Goal: Communication & Community: Answer question/provide support

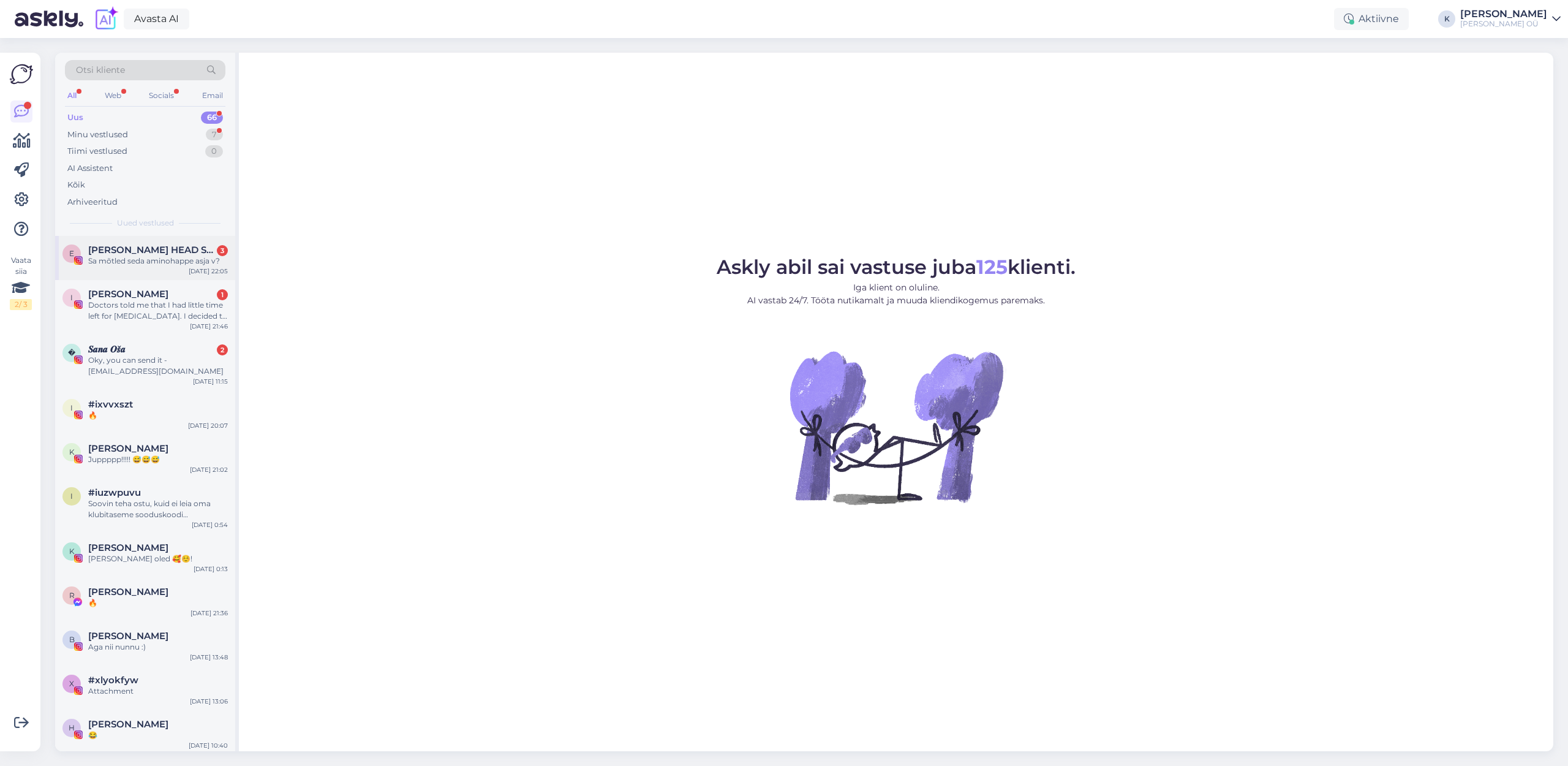
click at [117, 256] on div "Sa mõtled seda aminohappe asja v?" at bounding box center [158, 261] width 140 height 11
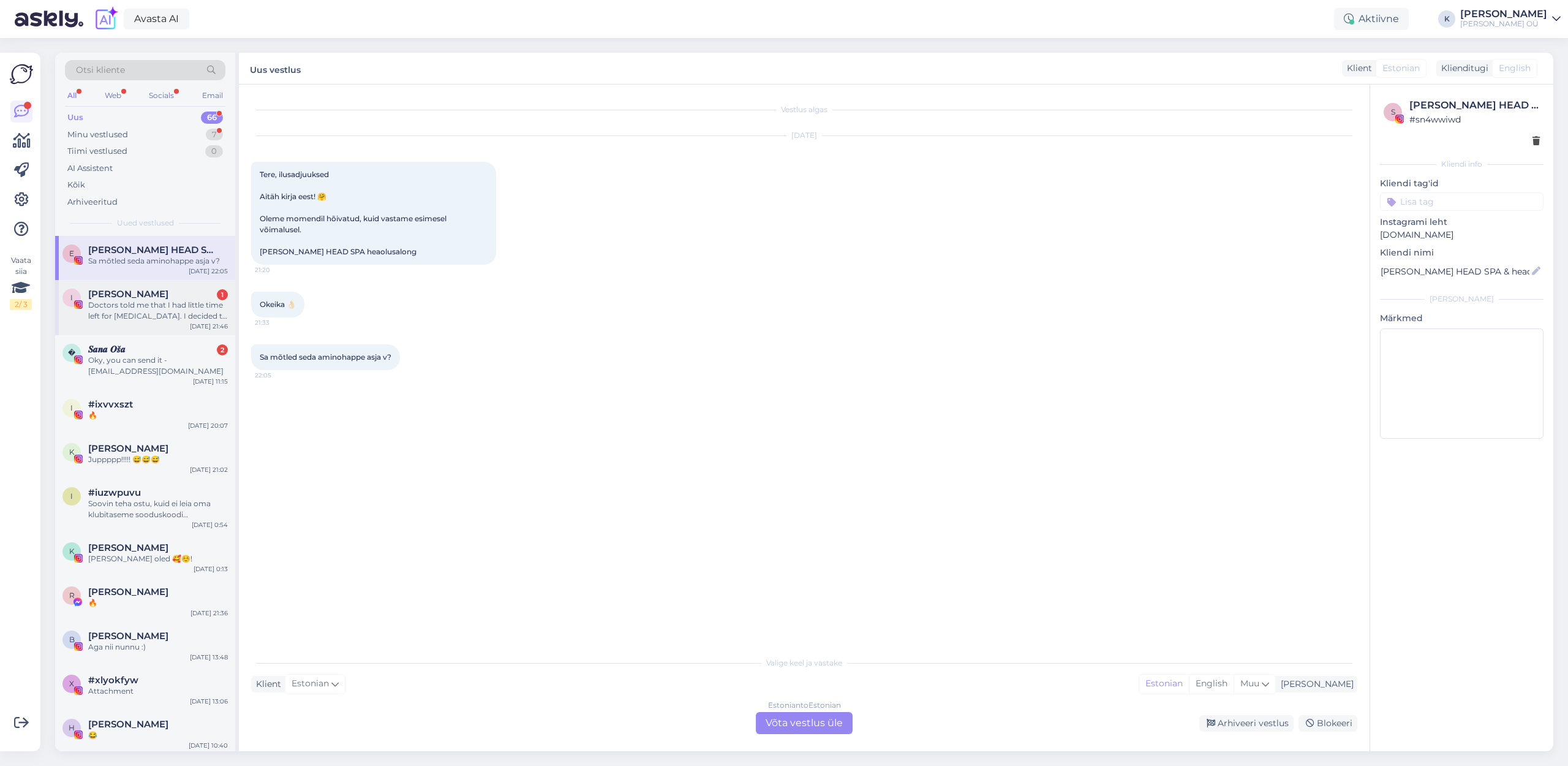
click at [153, 303] on div "Doctors told me that I had little time left for [MEDICAL_DATA]. I decided to tr…" at bounding box center [158, 310] width 140 height 22
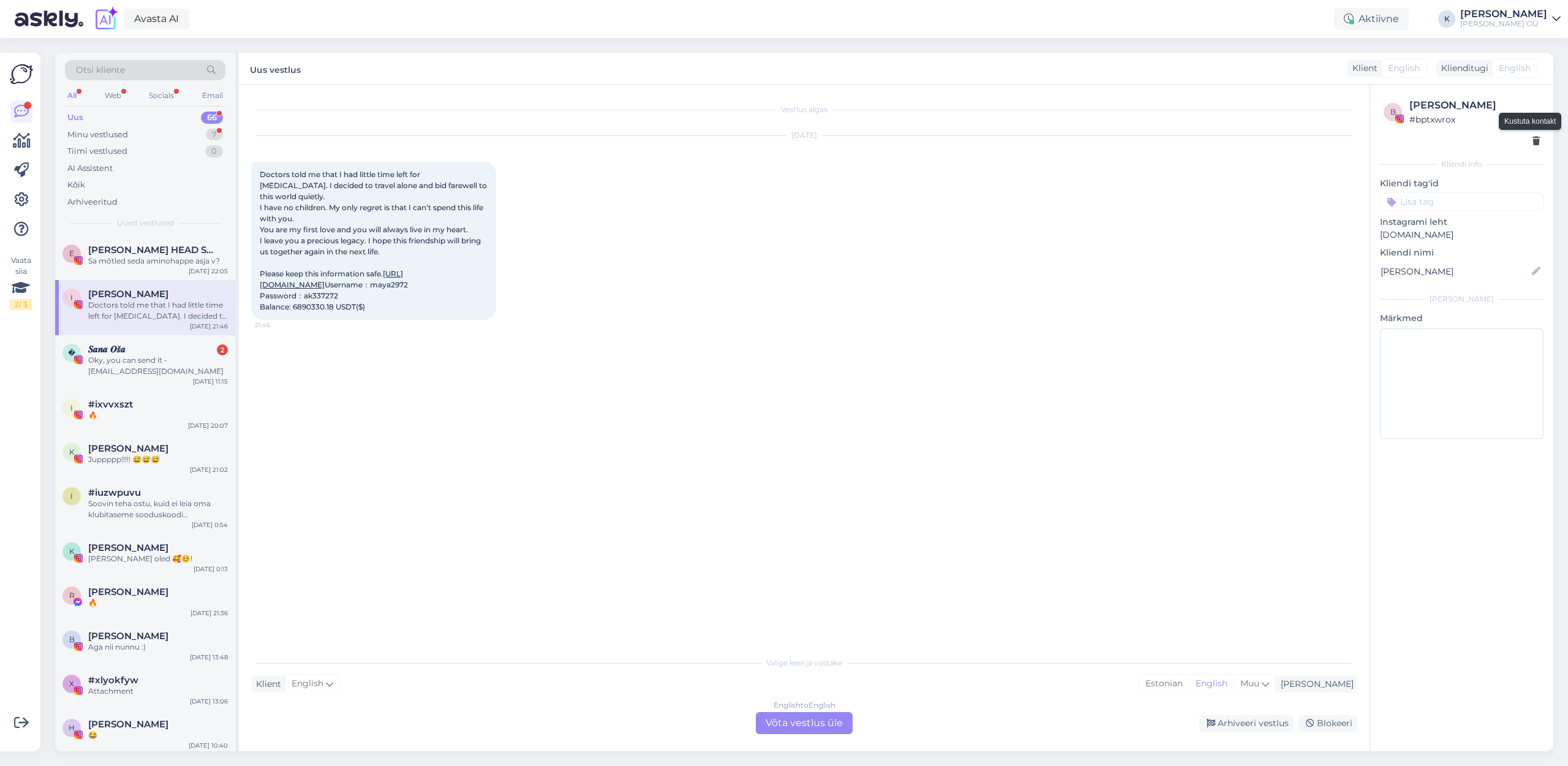
click at [1535, 138] on icon at bounding box center [1536, 141] width 8 height 8
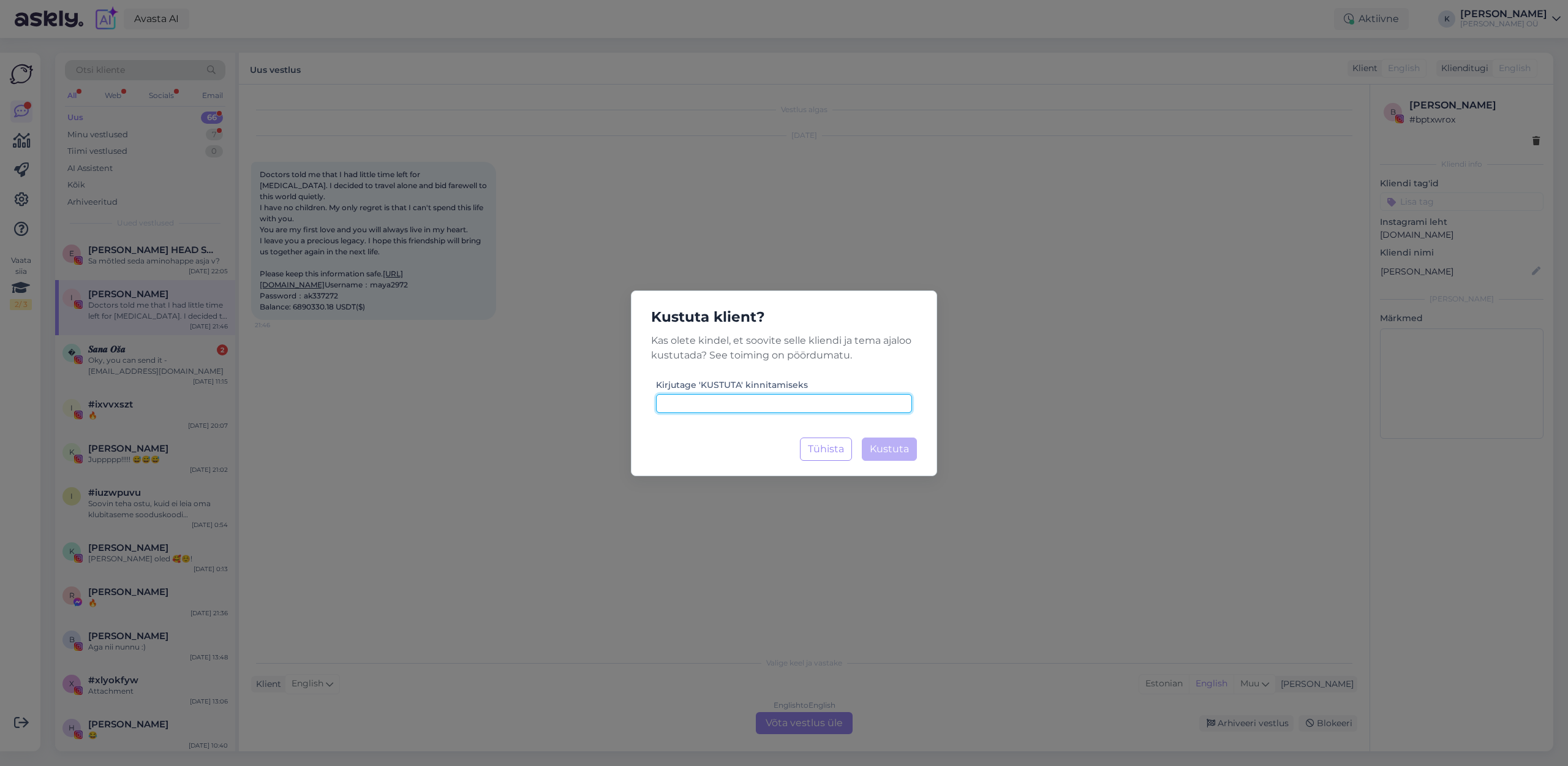
click at [796, 407] on input at bounding box center [783, 403] width 256 height 19
type input "KUSTUTA"
click at [906, 451] on span "Kustuta" at bounding box center [889, 449] width 39 height 12
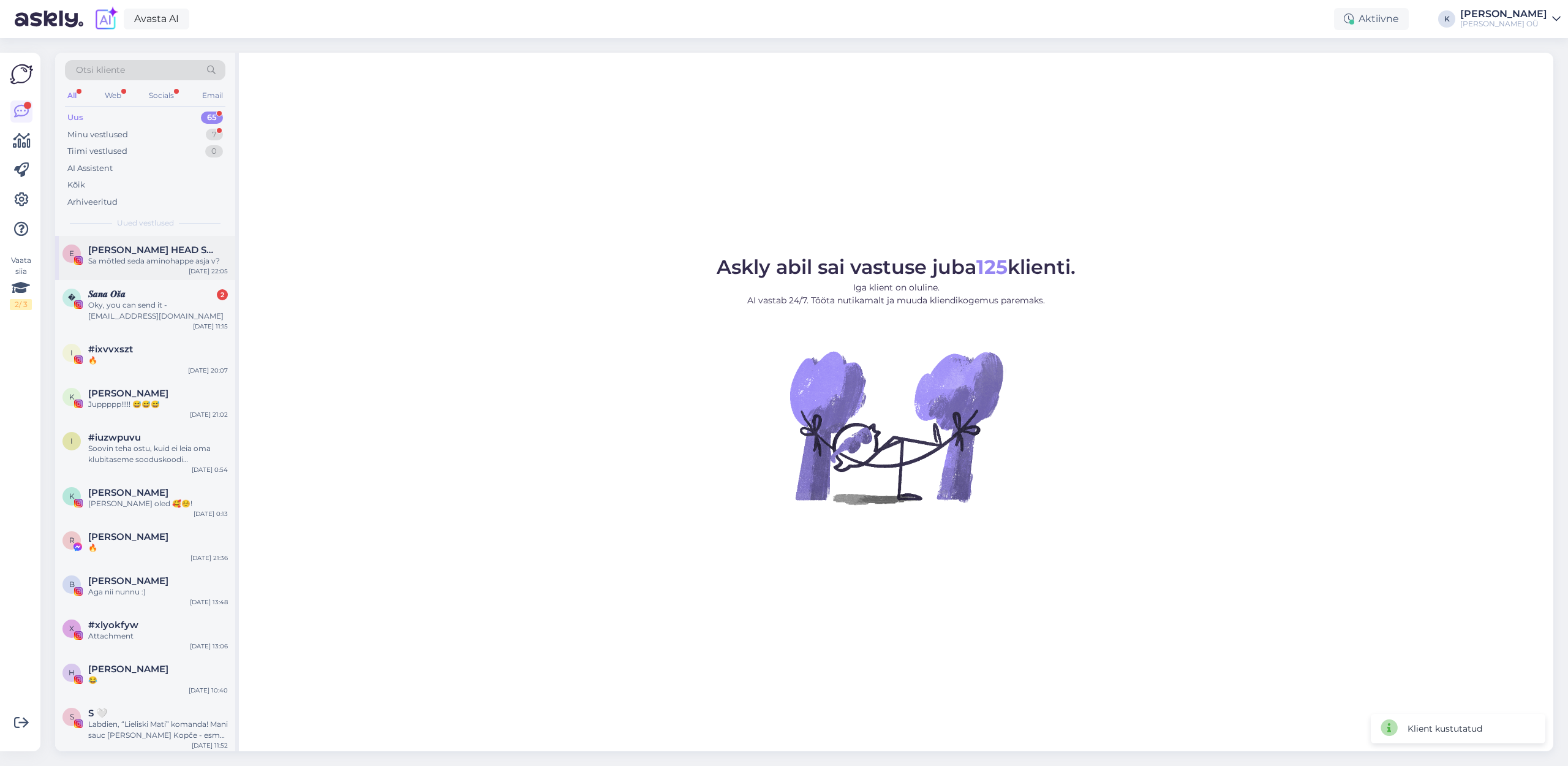
click at [153, 247] on span "[PERSON_NAME] HEAD SPA & heaolusalong | peamassaaž | HEAD SPA [GEOGRAPHIC_DATA]" at bounding box center [152, 250] width 127 height 11
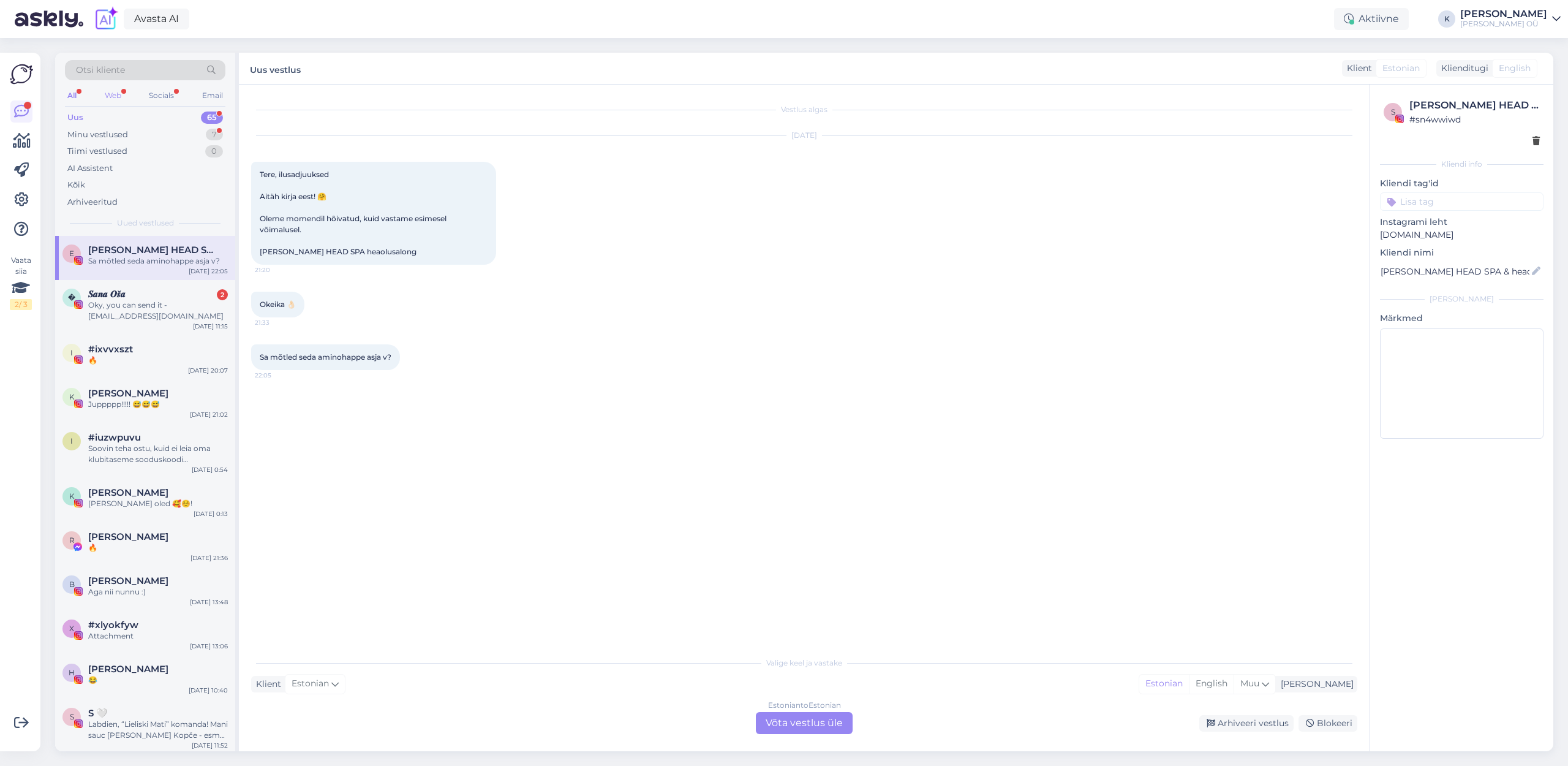
click at [108, 92] on div "Web" at bounding box center [113, 95] width 22 height 16
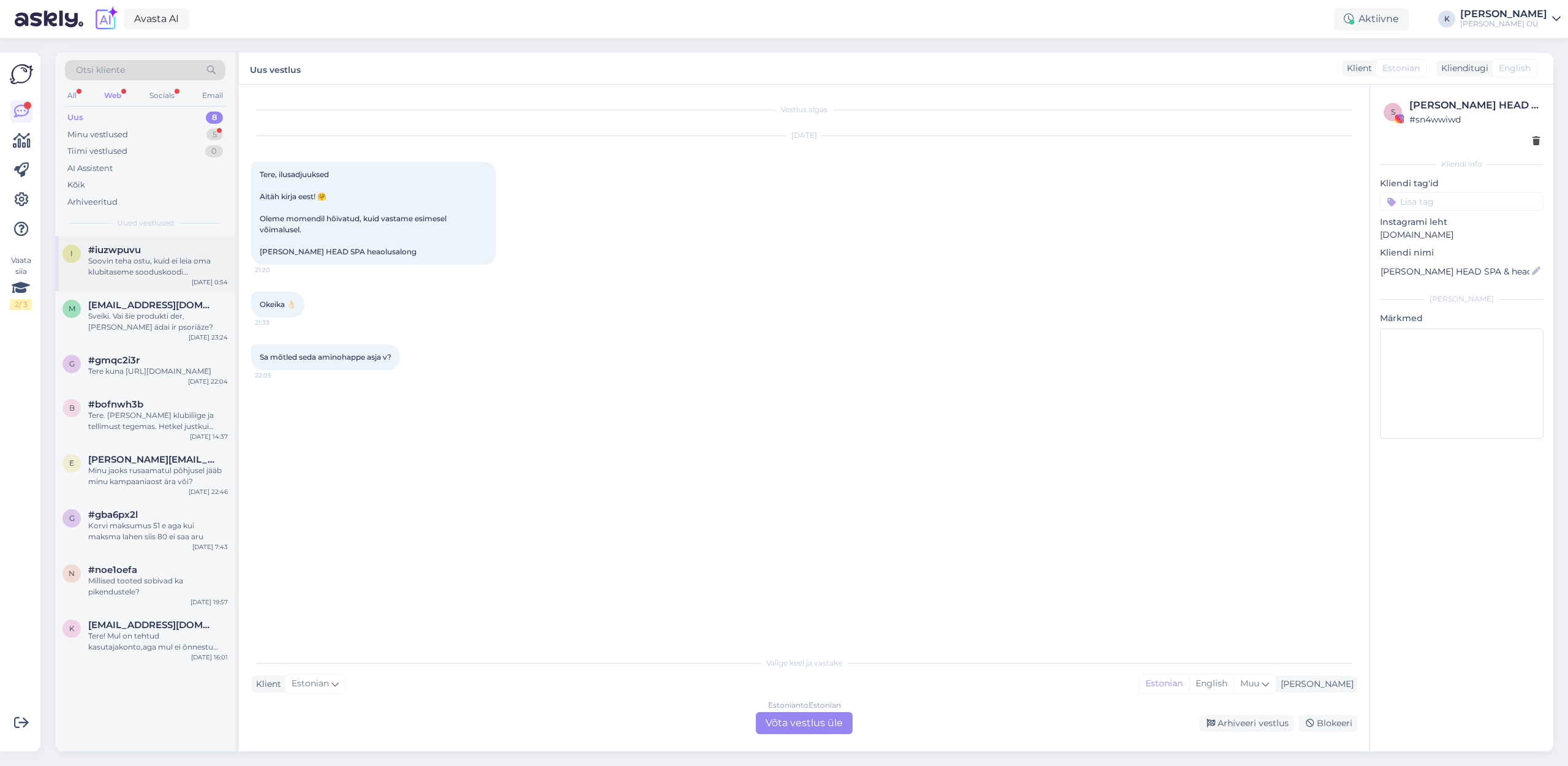
click at [157, 262] on div "Soovin teha ostu, kuid ei leia oma klubitaseme sooduskoodi klubistaatuse alt." at bounding box center [158, 267] width 140 height 22
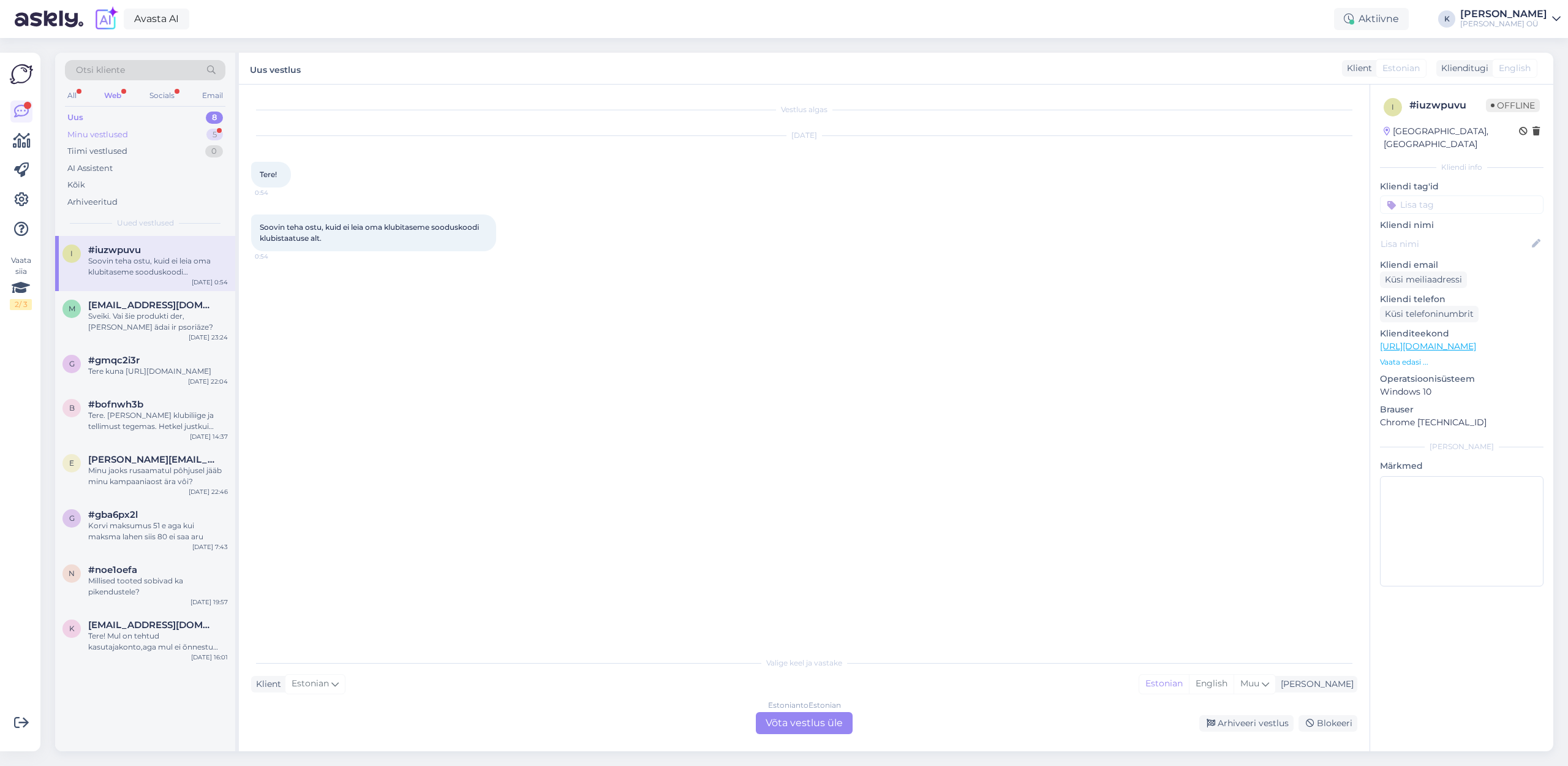
click at [105, 137] on div "Minu vestlused" at bounding box center [98, 134] width 61 height 12
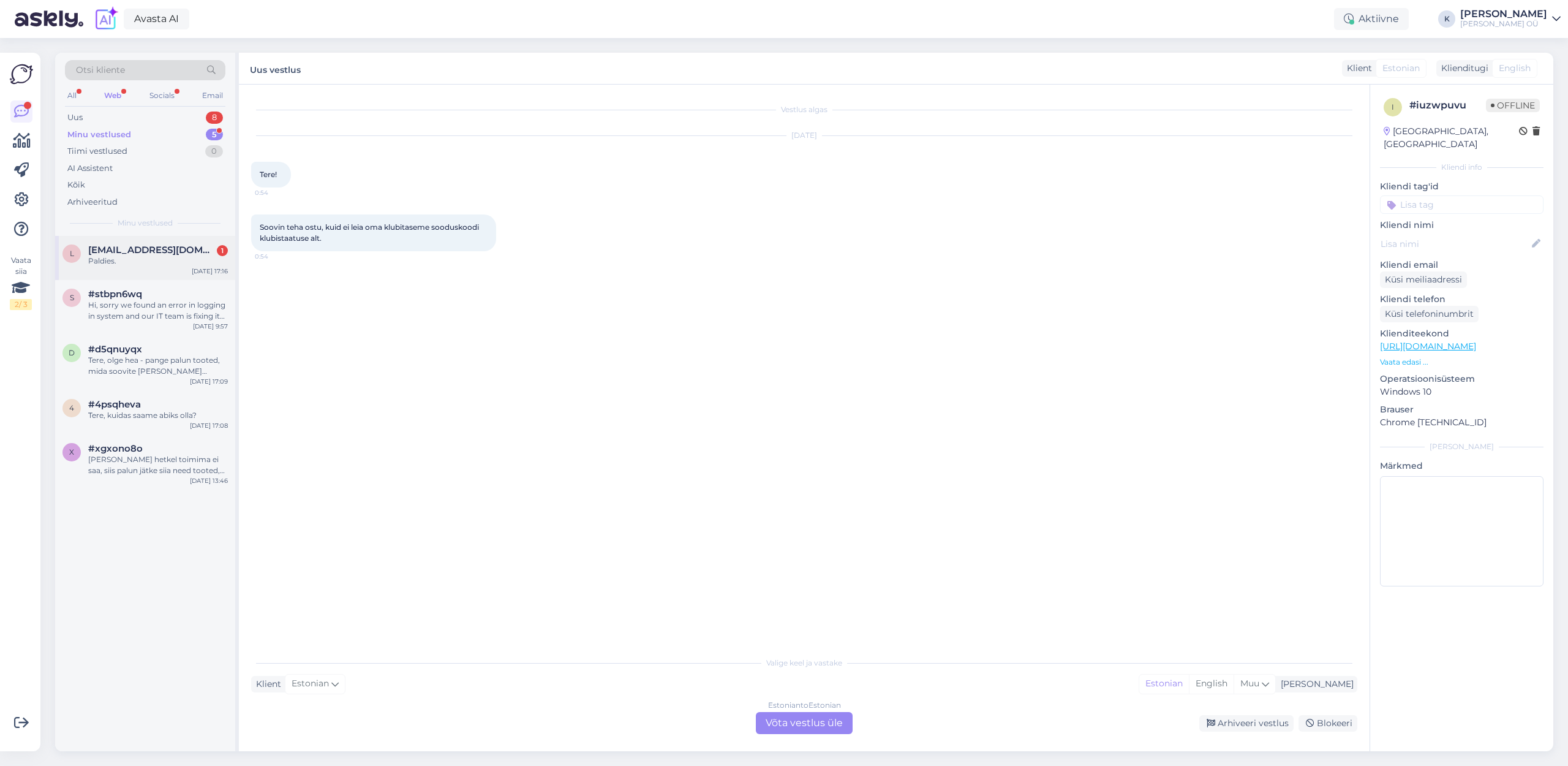
click at [122, 247] on span "[EMAIL_ADDRESS][DOMAIN_NAME]" at bounding box center [152, 250] width 127 height 11
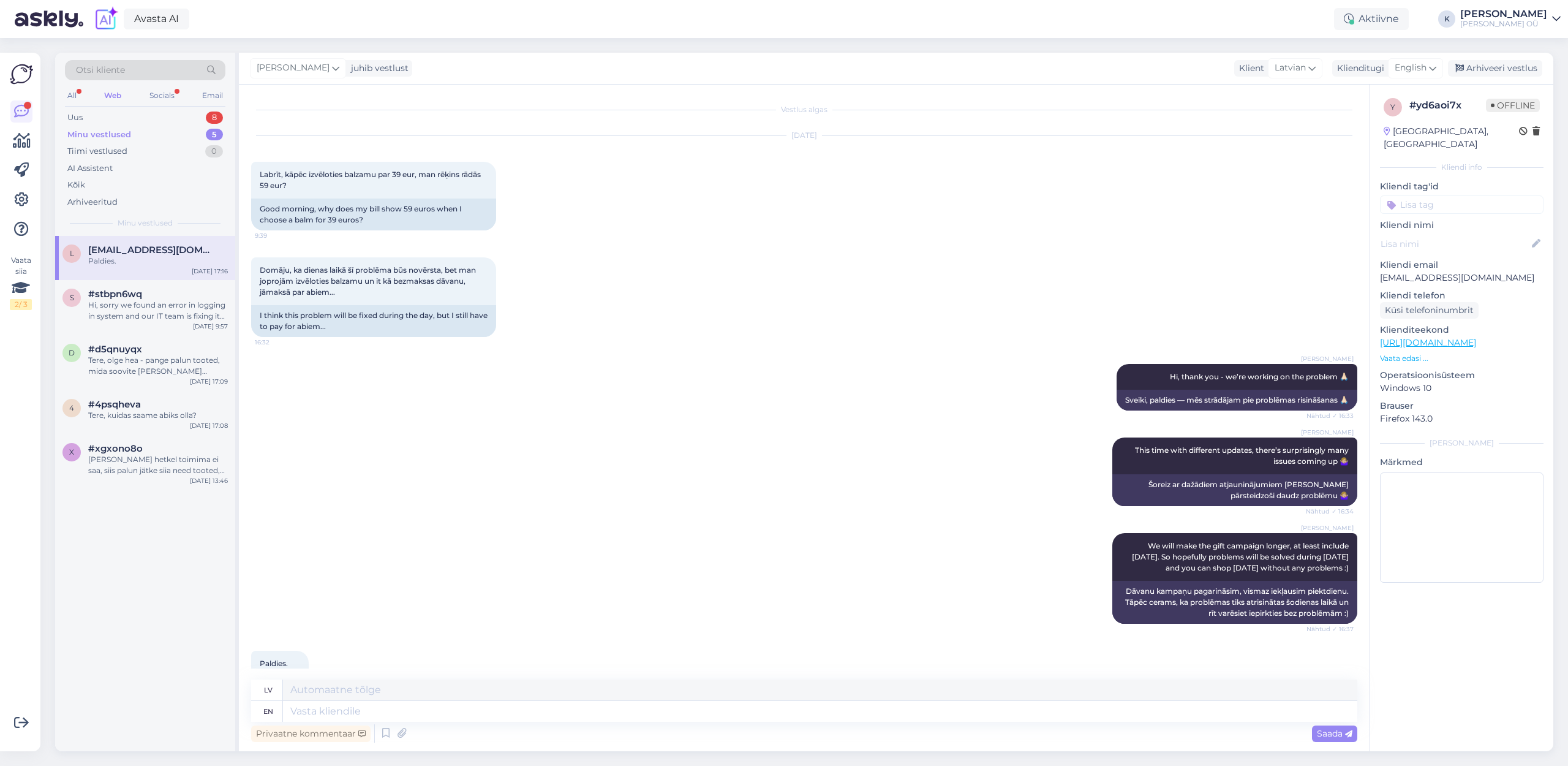
scroll to position [42, 0]
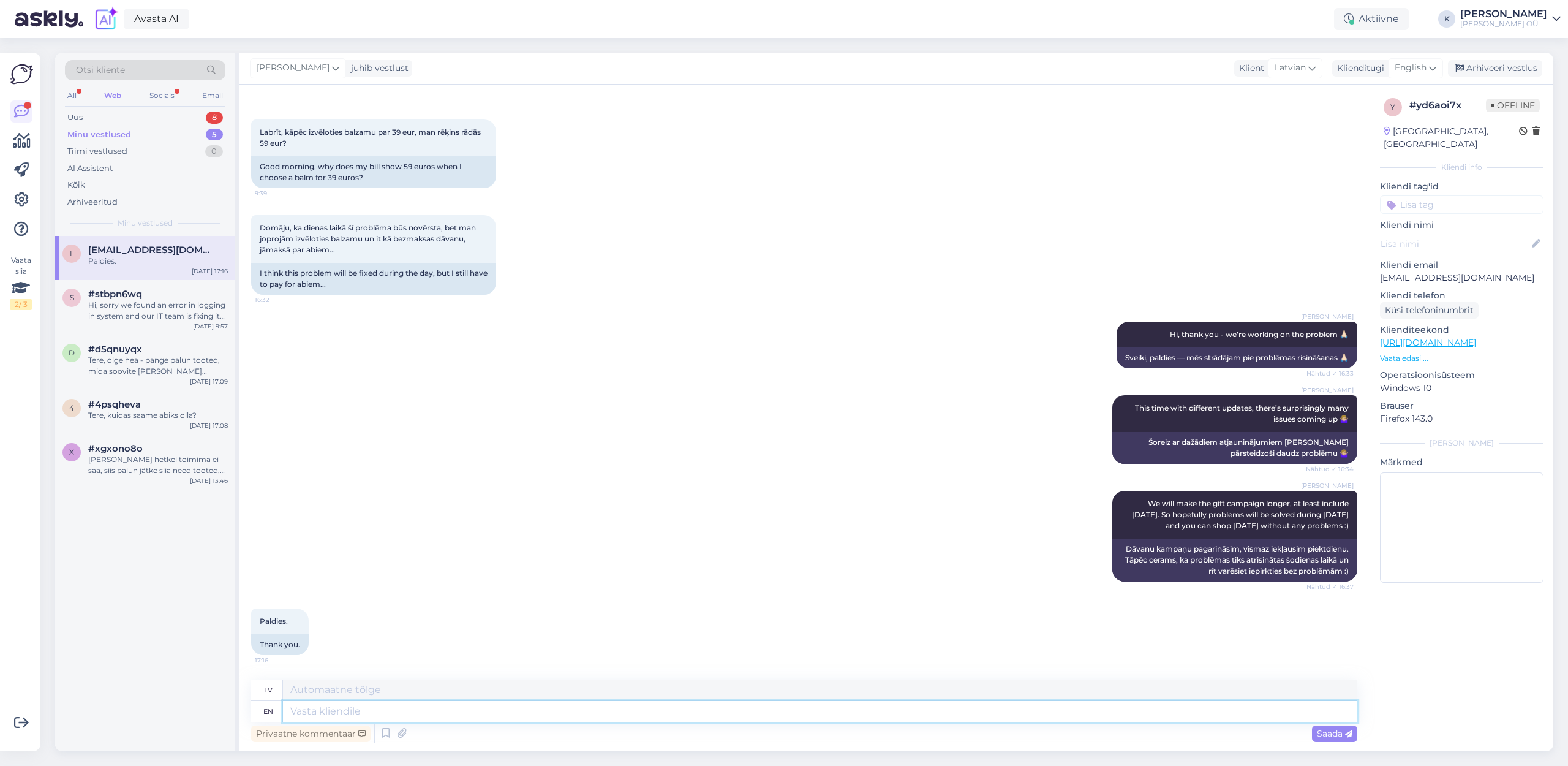
click at [376, 714] on textarea at bounding box center [819, 711] width 1074 height 21
drag, startPoint x: 1457, startPoint y: 264, endPoint x: 1381, endPoint y: 264, distance: 76.0
click at [1381, 271] on p "[EMAIL_ADDRESS][DOMAIN_NAME]" at bounding box center [1461, 277] width 164 height 13
click at [521, 712] on textarea at bounding box center [819, 711] width 1074 height 21
type textarea "Good m"
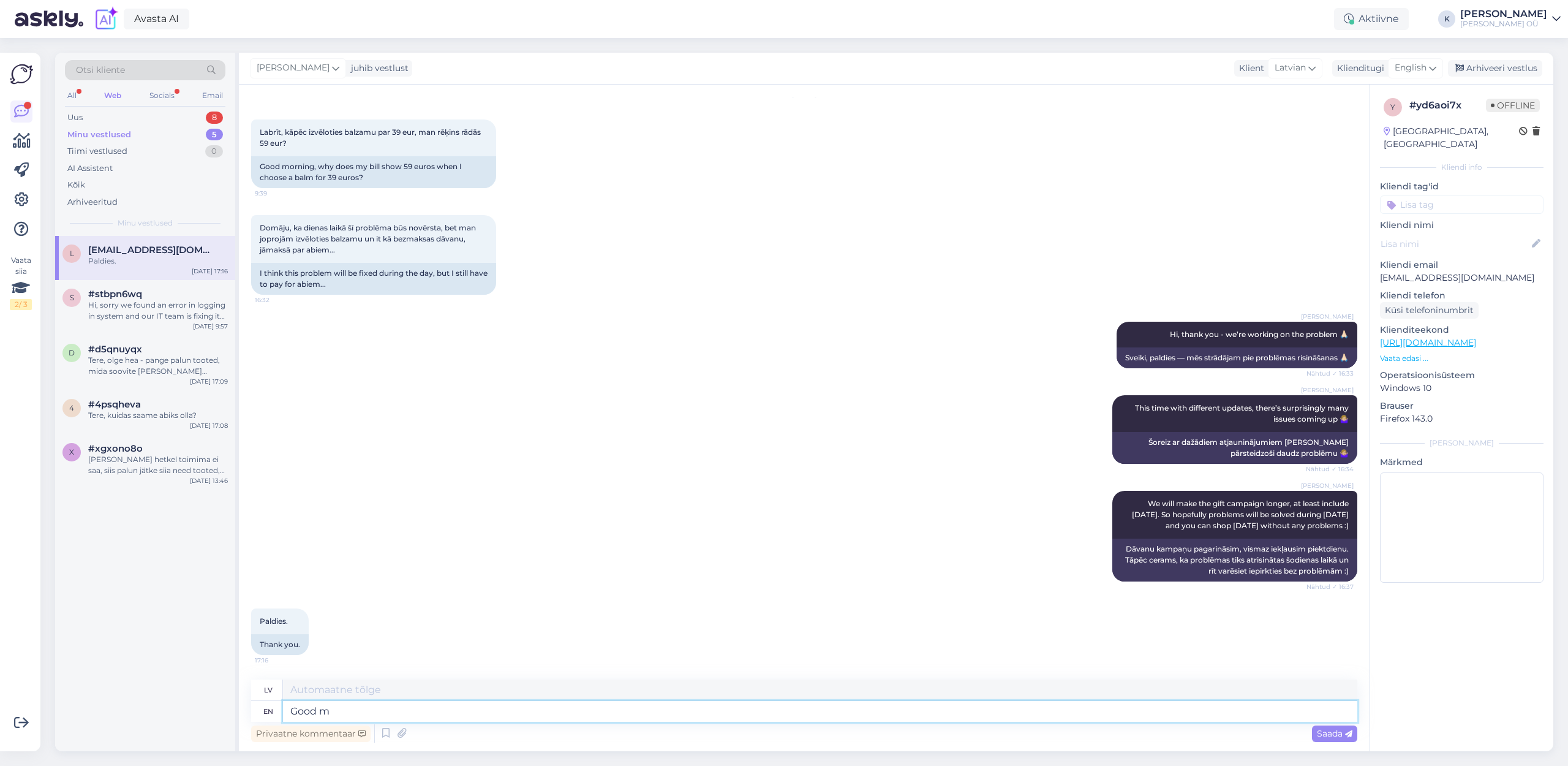
type textarea "Labi"
type textarea "Good morning"
type textarea "Labrīt"
type textarea "Good morning again."
type textarea "Labrīt vēlreiz"
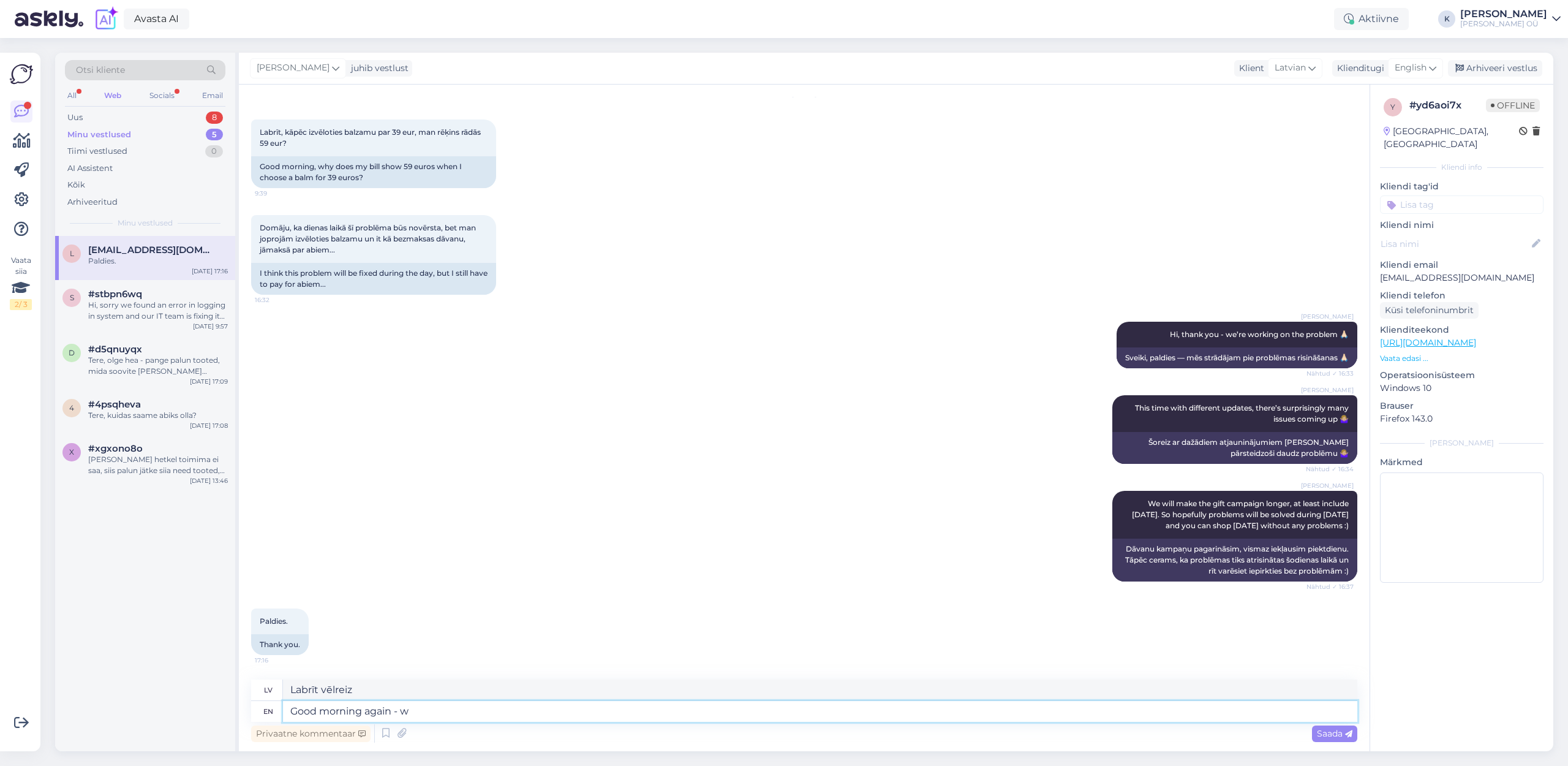
type textarea "Good morning again - we"
type textarea "Labrīt vēlreiz -"
type textarea "Good morning again - we st"
type textarea "Labrīt vēlreiz - mēs"
type textarea "Good morning again - we still"
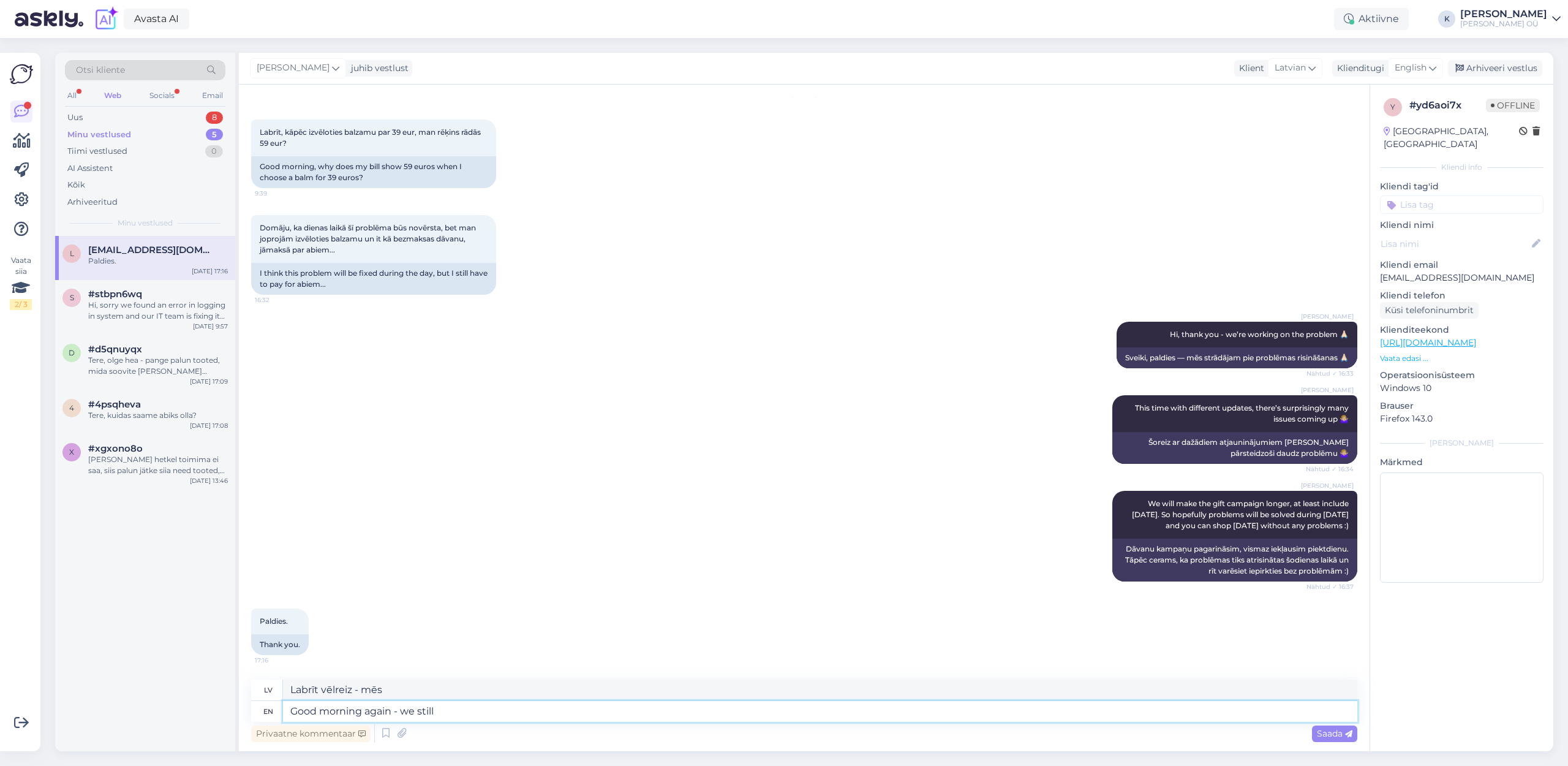
type textarea "Labrīt vēlreiz - mēs joprojām"
type textarea "Good morning again - we still closed th"
type textarea "Labrīt vēlreiz - mēs joprojām esam slēgti"
type textarea "Good morning again - we still closed the campaign du"
type textarea "Labrīt vēlreiz - mēs joprojām noslēdzām kampaņu"
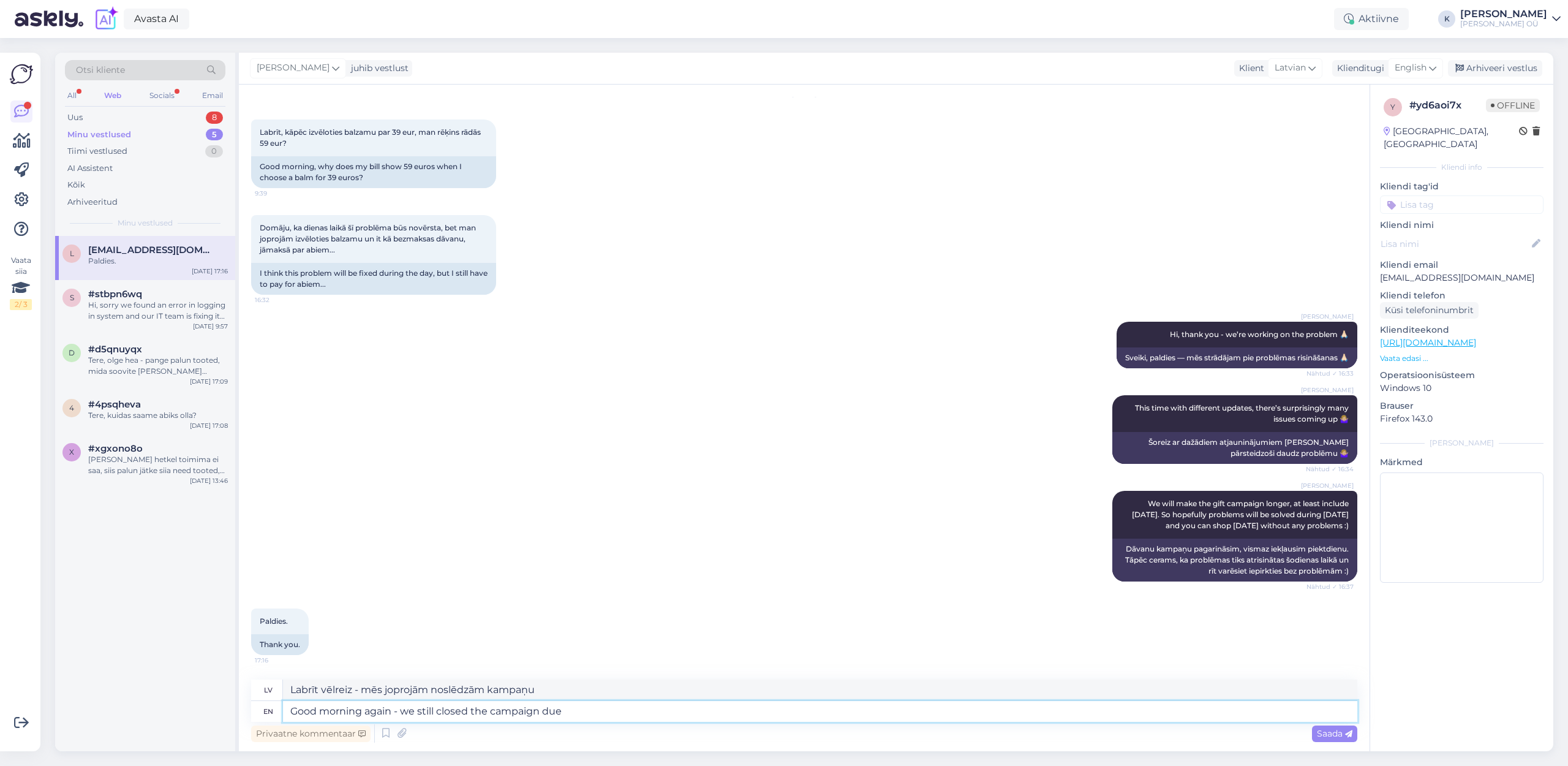
type textarea "Good morning again - we still closed the campaign due"
type textarea "Labrīt vēlreiz - mēs joprojām slēdzām kampaņu, [PERSON_NAME] termiņš bija spēkā."
drag, startPoint x: 466, startPoint y: 711, endPoint x: 440, endPoint y: 711, distance: 26.0
click at [440, 711] on textarea "Good morning again - we still closed the campaign due" at bounding box center [819, 711] width 1074 height 21
type textarea "Good morning again - we still the campaign due"
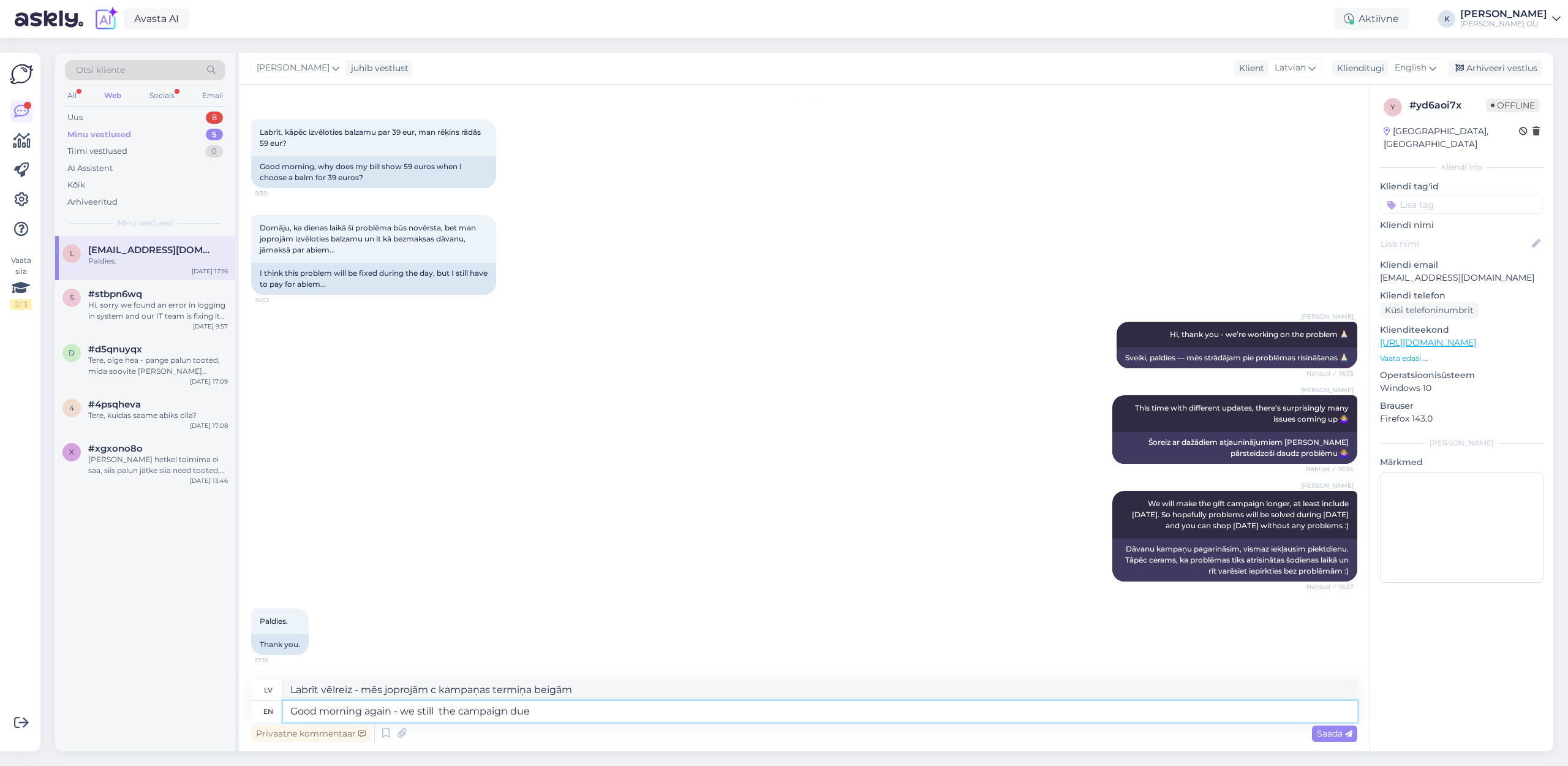
type textarea "Labrīt vēlreiz - mums joprojām ir gaidāmā kampaņa"
type textarea "Good morning again - we still fi the campaign due"
type textarea "Labrīt vēlreiz - mēs joprojām gaidām kampaņas termiņu"
type textarea "Good morning again - we still fin the campaign due"
type textarea "Labrīt vēlreiz - mums joprojām ir jāpabeidz kampaņa"
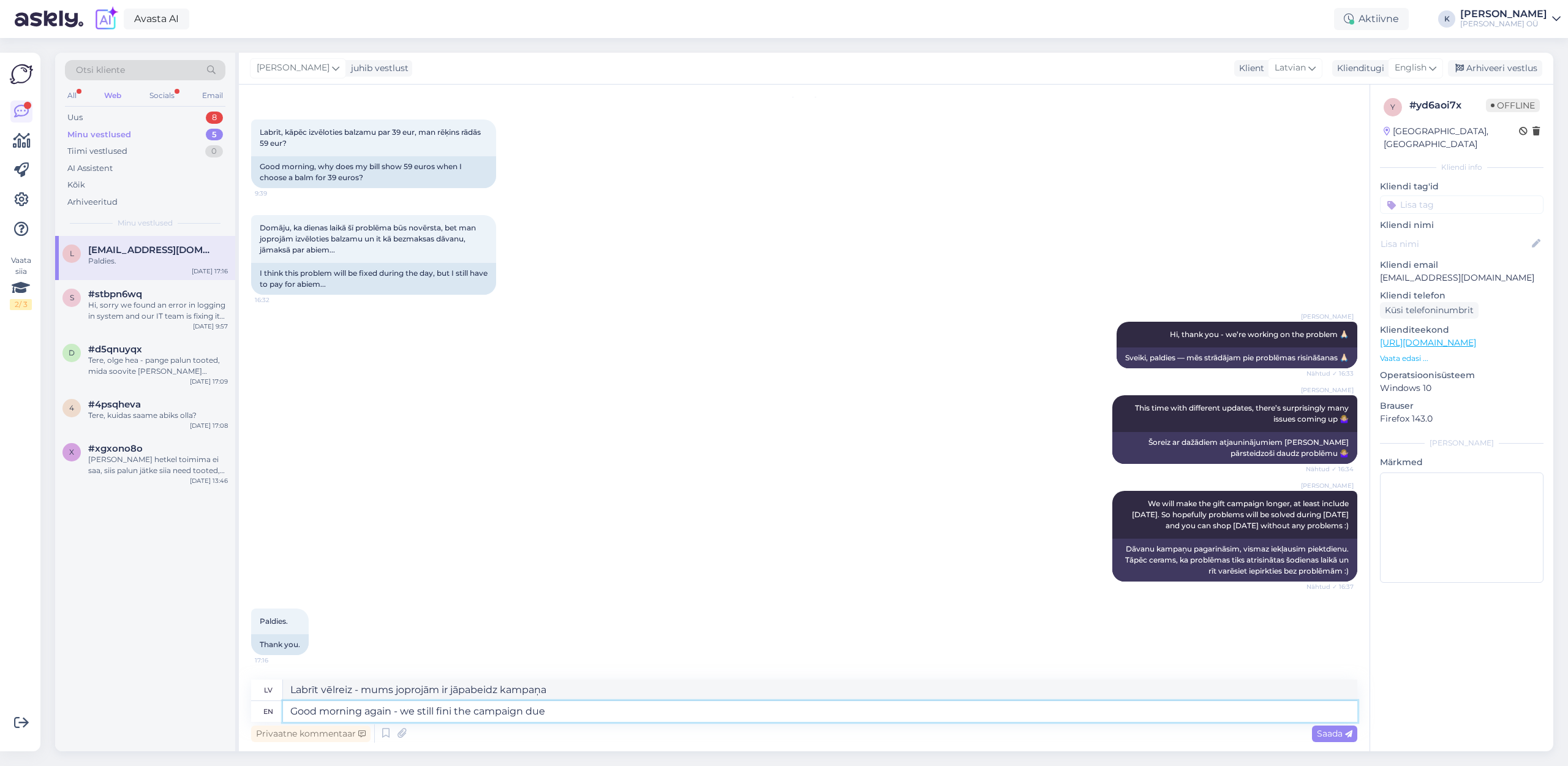
type textarea "Good morning again - we still finis the campaign due"
type textarea "Labrīt vēlreiz - mēs joprojām pabeidzam kampaņu, kurai bija jānotiek."
type textarea "Good morning again - we still finished the campaign due"
type textarea "Labrīt vēlreiz - mēs joprojām pabeidzām kampaņu, kas bija paredzēta"
click at [571, 711] on textarea "Good morning again - we still finished the campaign due" at bounding box center [819, 711] width 1074 height 21
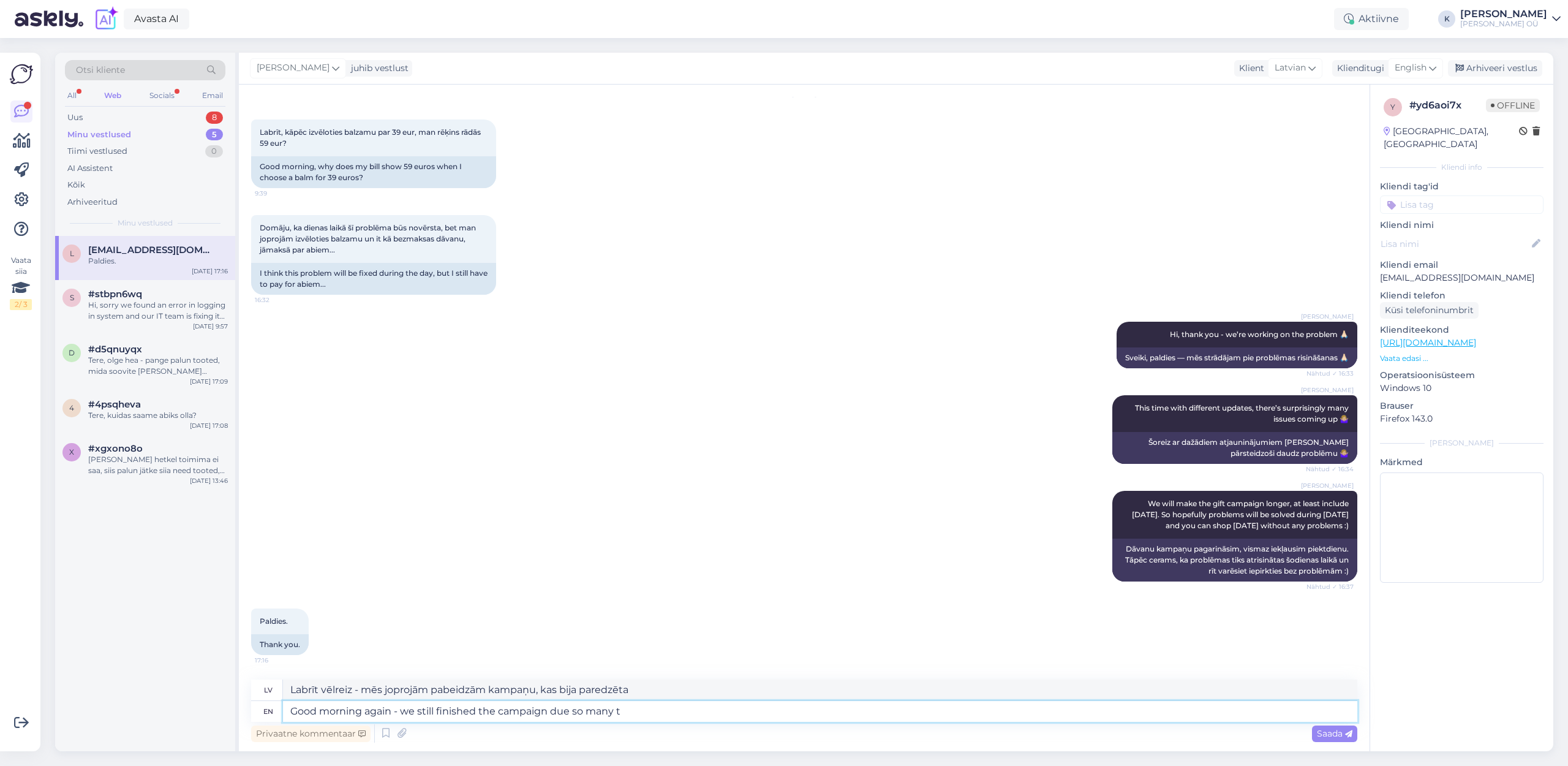
type textarea "Good morning again - we still finished the campaign due so many te"
type textarea "Labrīt vēlreiz — kampaņa joprojām ir pabeigta, jo tik daudz"
type textarea "Good morning again - we still finished the campaign due so many technical pr"
type textarea "Labrīt vēlreiz — kampaņa tika pabeigta daudzu tehnisku problēmu dēļ."
type textarea "Good morning again - we still finished the campaign due so many technical probl…"
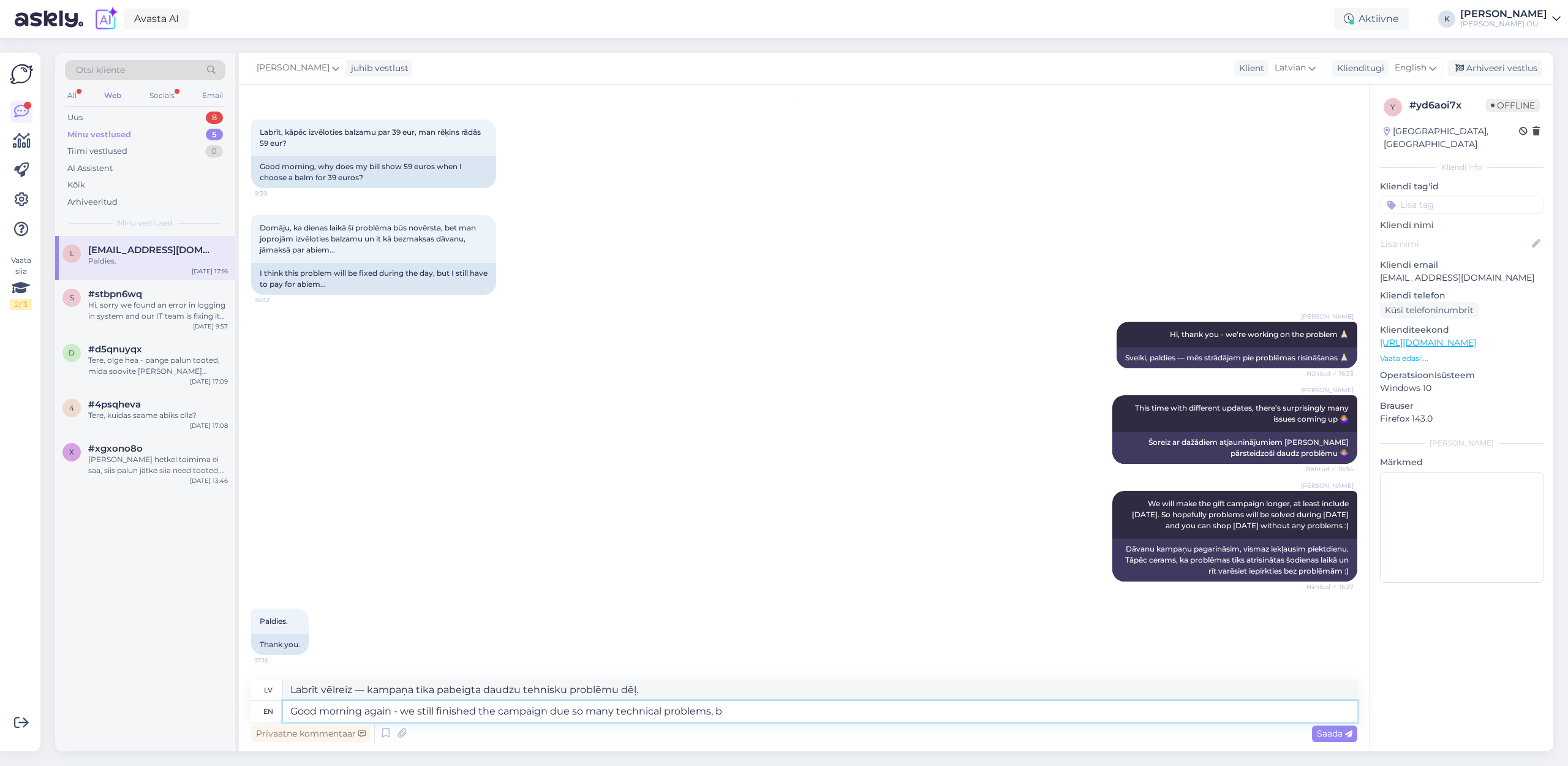
type textarea "Labrīt vēlreiz — mēs tik un tā pabeidzām kampaņu daudzu tehnisku problēmu dēļ."
type textarea "Good morning again - we still finished the campaign due so many technical probl…"
type textarea "Labrīt vēlreiz — mēs tomēr pabeidzām kampaņu daudzu tehnisku problēmu dēļ, bet.…"
type textarea "Good morning again - we still finished the campaign due so many technical probl…"
type textarea "Labrīt vēlreiz — mēs tomēr pabeidzām kampaņu daudzu tehnisku problēmu dēļ, bet …"
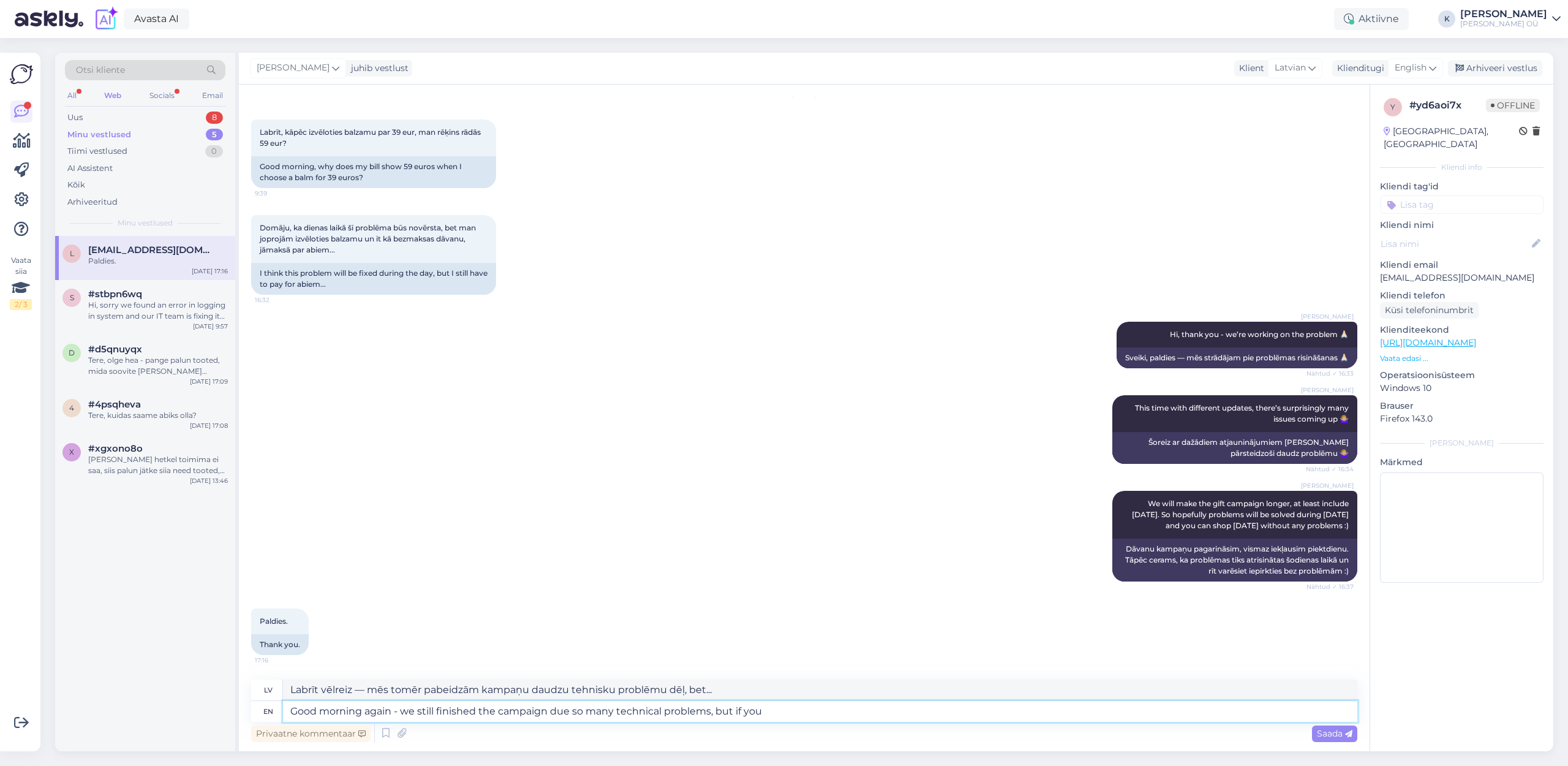
type textarea "Good morning again - we still finished the campaign due so many technical probl…"
type textarea "Labrīt vēlreiz — mēs tomēr pabeidzām kampaņu daudzu tehnisku problēmu dēļ, bet,…"
type textarea "Good morning again - we still finished the campaign due so many technical probl…"
type textarea "Labrīt vēlreiz — mēs tomēr pabeidzām kampaņu daudzu tehnisku problēmu dēļ, bet,…"
type textarea "Good morning again - we still finished the campaign due so many technical probl…"
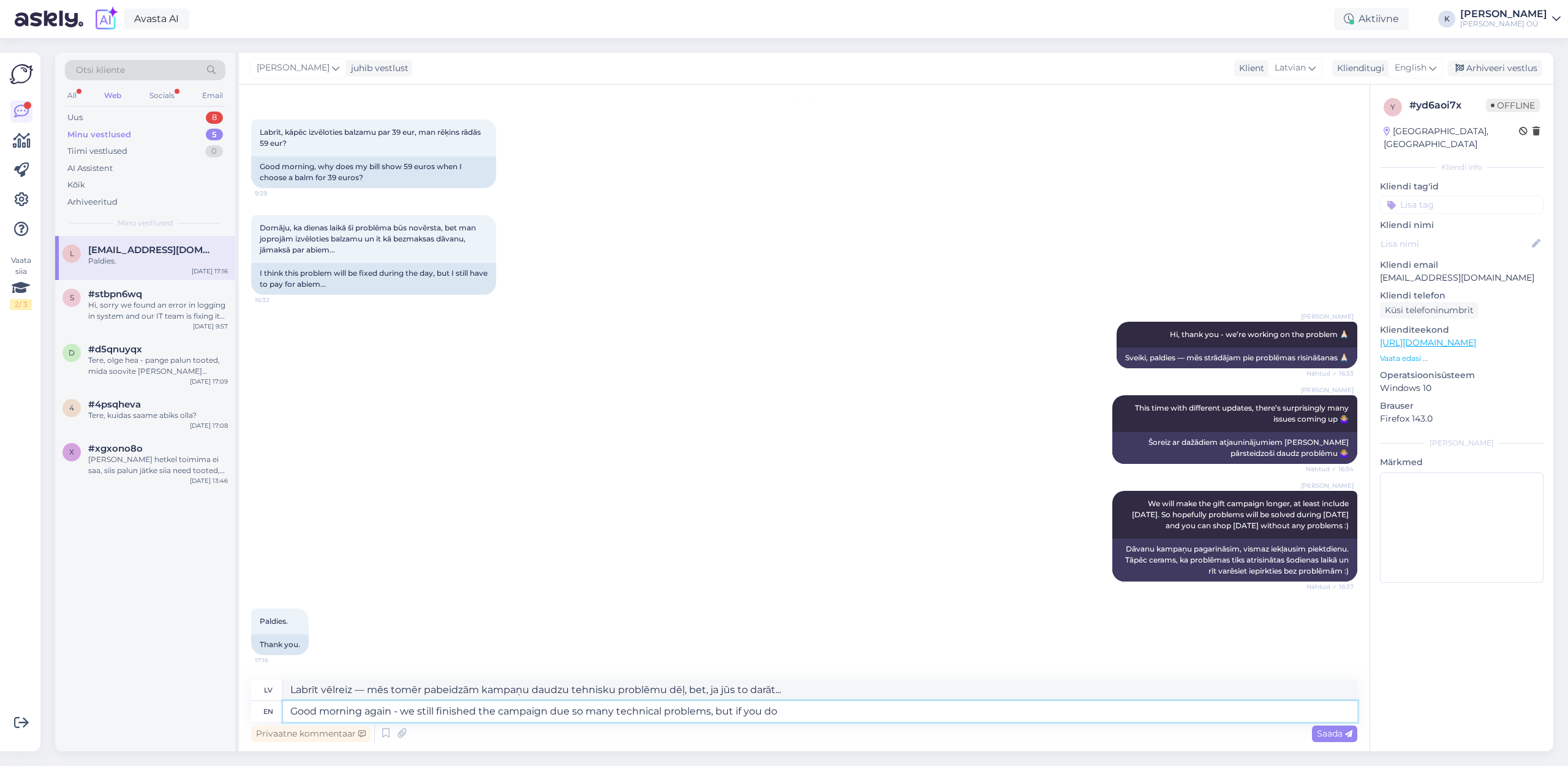
type textarea "Labrīt vēlreiz — mēs pabeidzām kampaņu daudzu tehnisku problēmu dēļ, bet, ja jū…"
type textarea "Good morning again - we still finished the campaign due so many technical probl…"
type textarea "Labrīt vēlreiz — mēs tomēr pabeidzām kampaņu daudzu tehnisku problēmu dēļ, bet,…"
type textarea "Good morning again - we still finished the campaign due so many technical probl…"
type textarea "Labrīt vēlreiz — mēs pabeidzām kampaņu daudzu tehnisku problēmu dēļ, bet, ja jū…"
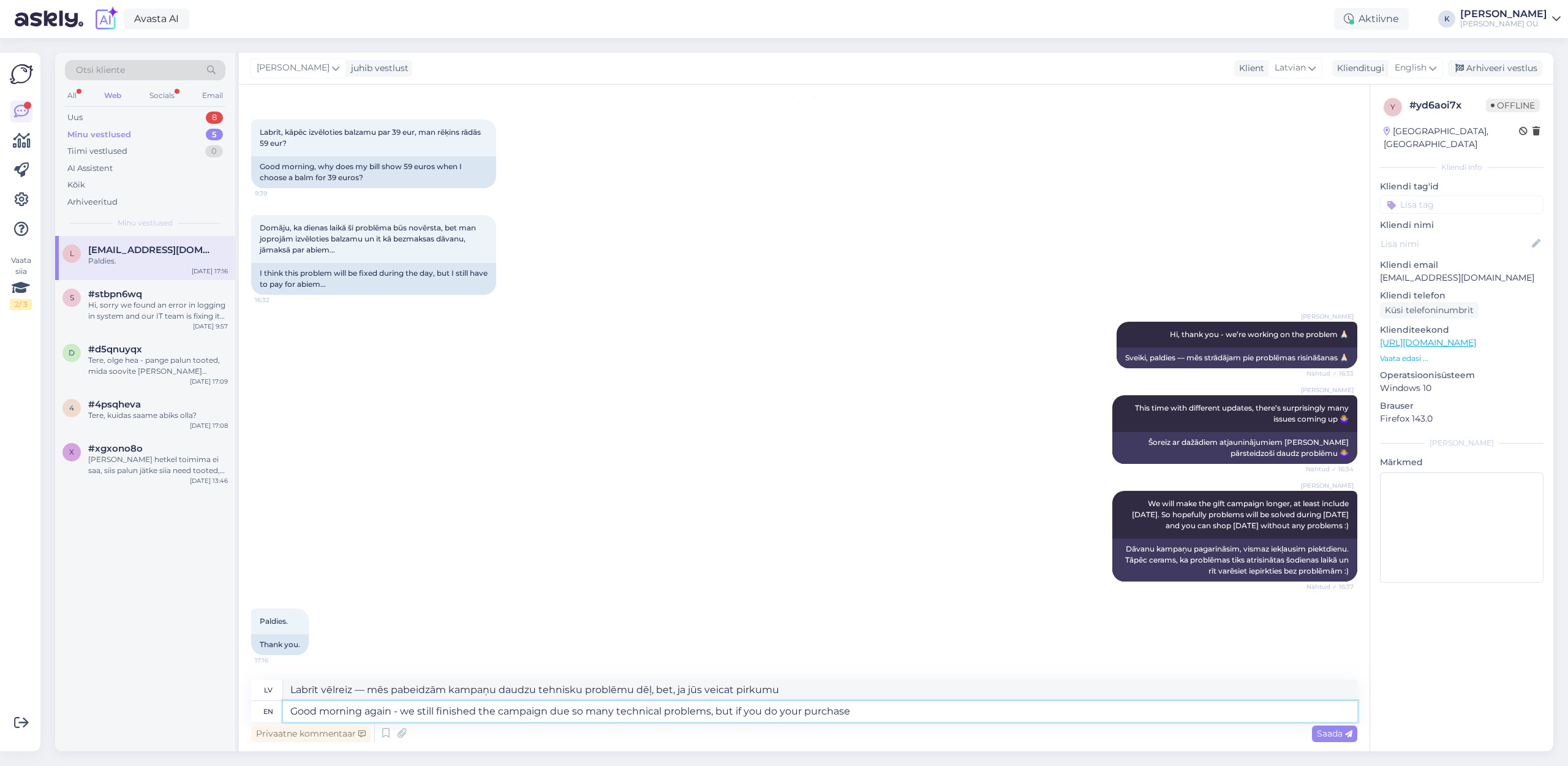
type textarea "Good morning again - we still finished the campaign due so many technical probl…"
type textarea "Labrīt vēlreiz — daudzu tehnisku problēmu dēļ mēs pabeidzām kampaņu, bet, ja jū…"
type textarea "Good morning again - we still finished the campaign due so many technical probl…"
type textarea "Labrīt vēlreiz — mēs pabeidzām kampaņu daudzu tehnisku problēmu dēļ, bet, ja jū…"
type textarea "Good morning again - we still finished the campaign due so many technical probl…"
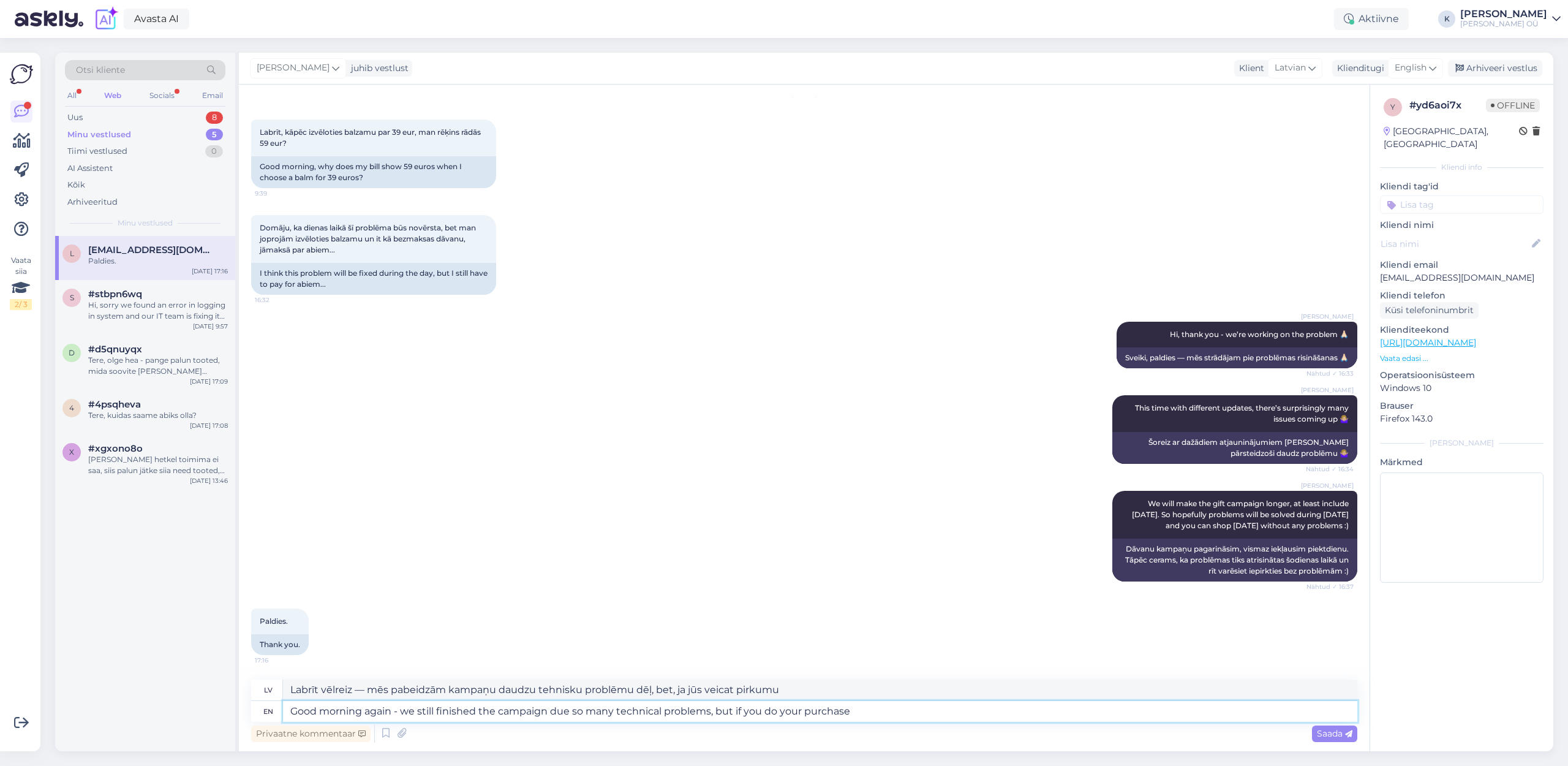
type textarea "Labrīt vēlreiz — daudzu tehnisku problēmu dēļ mēs pabeidzām kampaņu, bet, ja jū…"
type textarea "Good morning again - we still finished the campaign due so many technical probl…"
type textarea "Labrīt vēlreiz — mēs pabeidzām kampaņu daudzu tehnisku problēmu dēļ, bet, ja jū…"
type textarea "Good morning again - we still finished the campaign due so many technical probl…"
type textarea "Labrīt vēlreiz — mēs pabeidzām kampaņu daudzu tehnisku problēmu dēļ, bet, ja jū…"
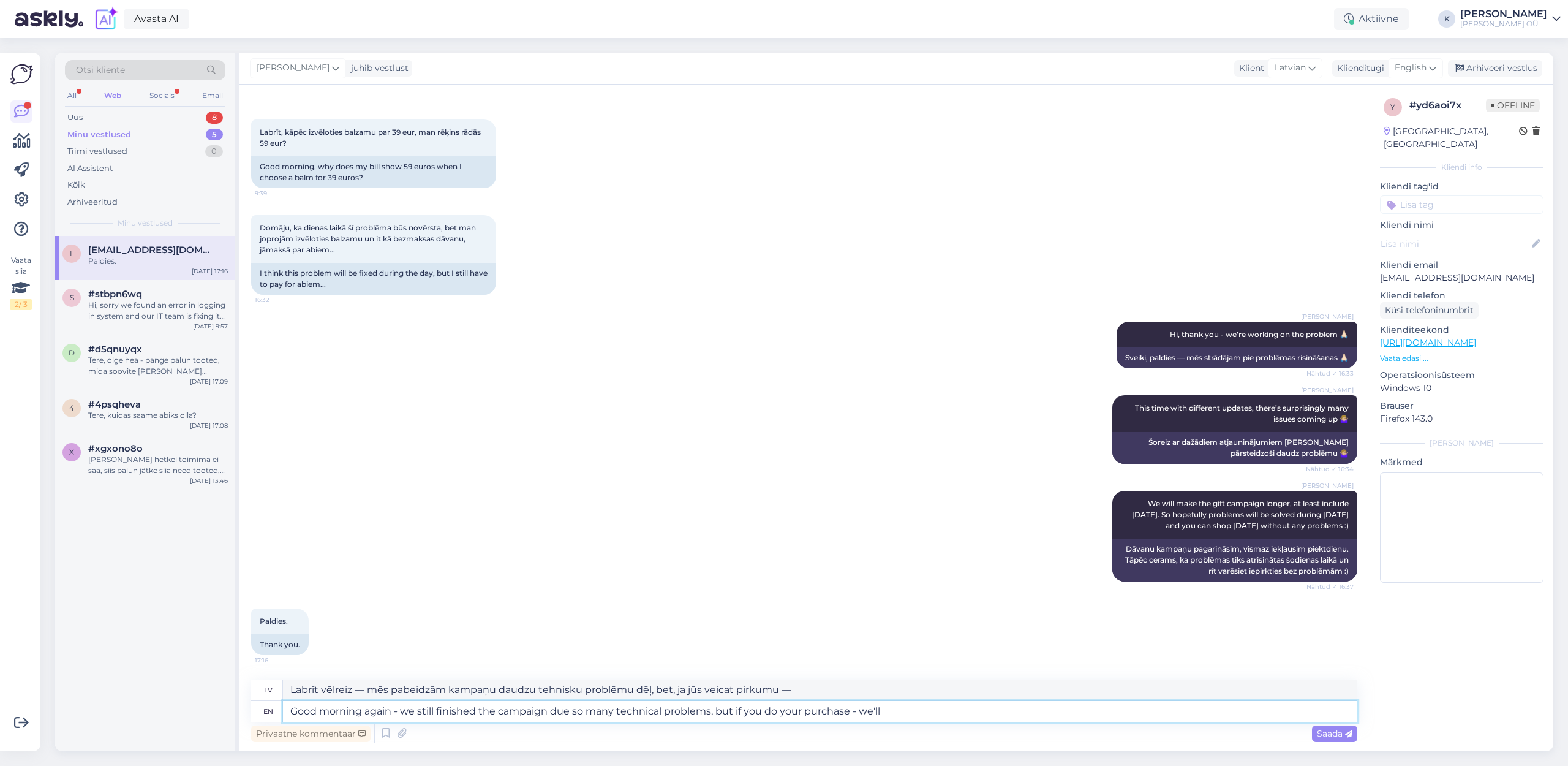
type textarea "Good morning again - we still finished the campaign due so many technical probl…"
type textarea "Labrīt vēlreiz — mēs pabeidzām kampaņu daudzu tehnisku problēmu dēļ, bet, ja jū…"
type textarea "Good morning again - we still finished the campaign due so many technical probl…"
type textarea "Labrīt vēlreiz — mēs pabeidzām kampaņu daudzu tehnisku problēmu dēļ, bet, ja ve…"
type textarea "Good morning again - we still finished the campaign due so many technical probl…"
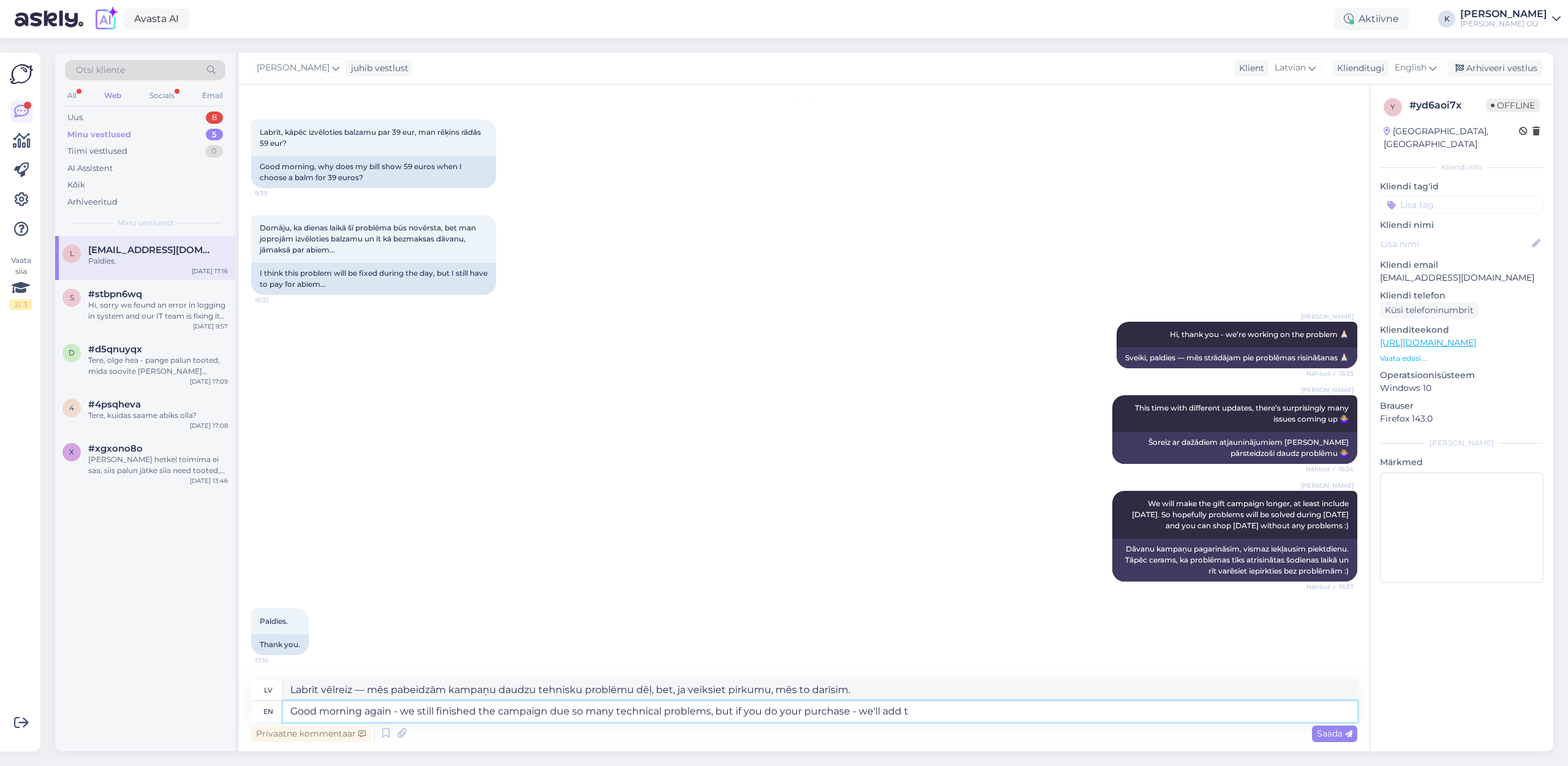
type textarea "Labrīt vēlreiz — mēs pabeidzām kampaņu daudzu tehnisku problēmu dēļ, bet, ja ve…"
type textarea "Good morning again - we still finished the campaign due so many technical probl…"
type textarea "Labrīt vēlreiz — daudzu tehnisku problēmu dēļ mēs pabeidzām kampaņu, bet, ja ve…"
type textarea "Good morning again - we still finished the campaign due so many technical probl…"
type textarea "Labrīt vēlreiz — daudzu tehnisku problēmu dēļ mēs pabeidzām kampaņu, bet, ja ve…"
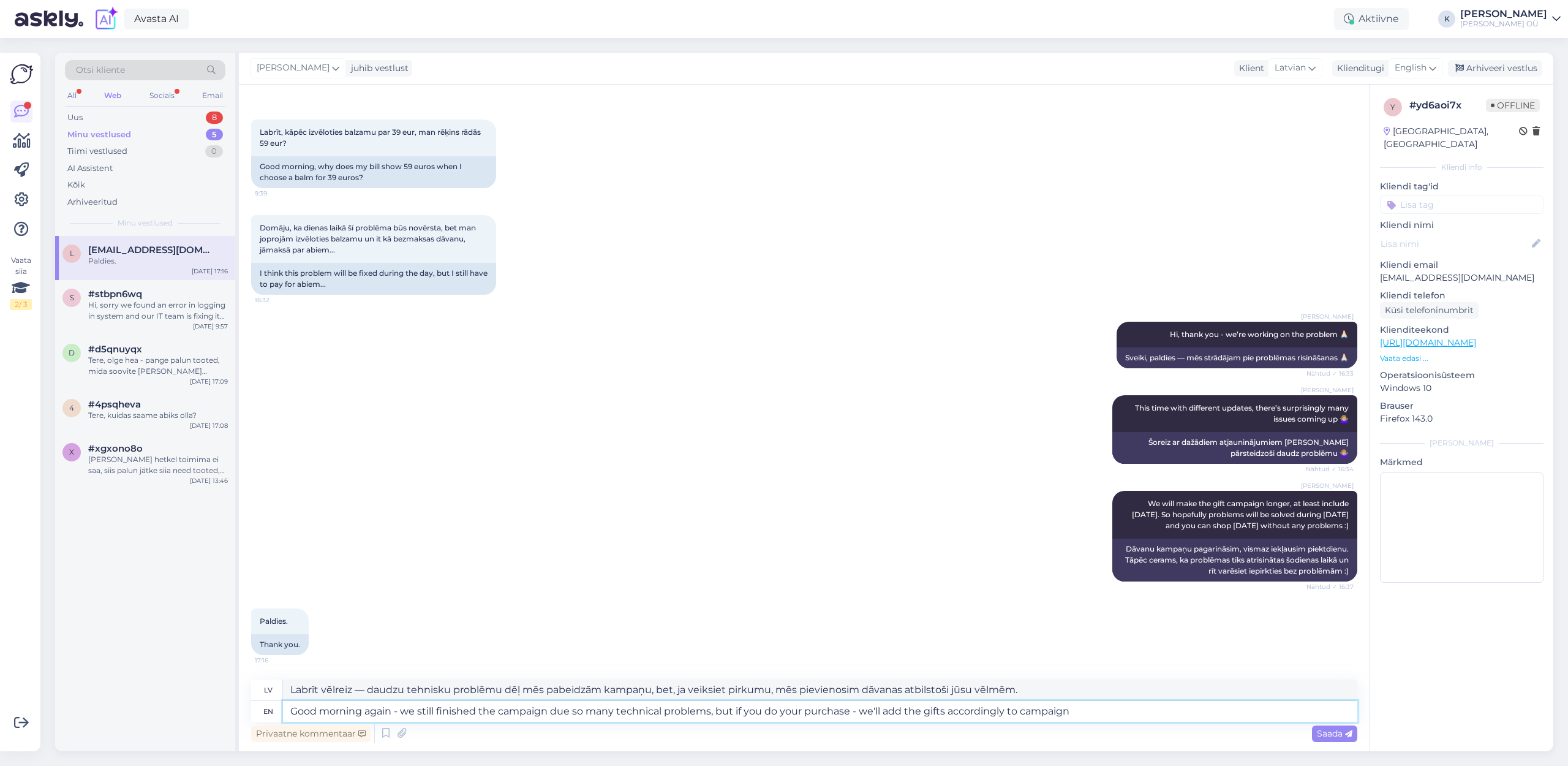
type textarea "Good morning again - we still finished the campaign due so many technical probl…"
type textarea "Labrīt vēlreiz! Tehnisku problēmu dēļ mēs pabeidzām kampaņu, bet, ja veiksiet p…"
type textarea "Good morning again - we still finished the campaign due so many technical probl…"
type textarea "Labrīt vēlreiz! Tehnisku problēmu dēļ mēs pabeidzām kampaņu, bet, ja veiksiet p…"
type textarea "Good morning again - we still finished the campaign due so many technical probl…"
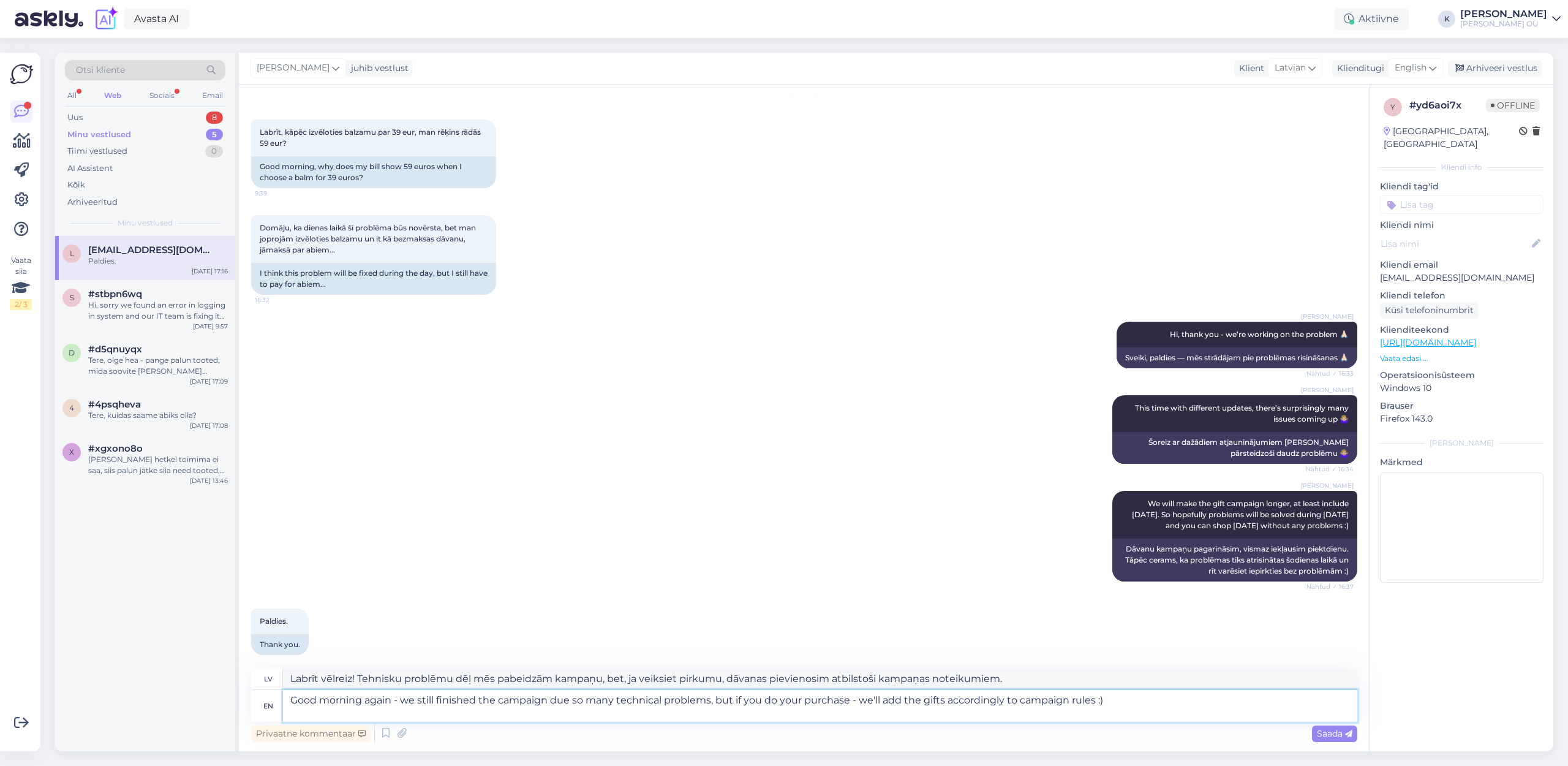
type textarea "Labrīt vēlreiz - daudzu tehnisku problēmu dēļ mēs tomēr pabeidzām kampaņu, bet,…"
click at [940, 701] on textarea "Good morning again - we still finished the campaign due so many technical probl…" at bounding box center [819, 705] width 1074 height 32
type textarea "Good morning again - we still finished the campaign due so many technical probl…"
type textarea "Labrīt vēlreiz - daudzu tehnisku problēmu dēļ mēs pabeidzām kampaņu, bet, ja ve…"
type textarea "Good morning again - we still finished the campaign due so many technical probl…"
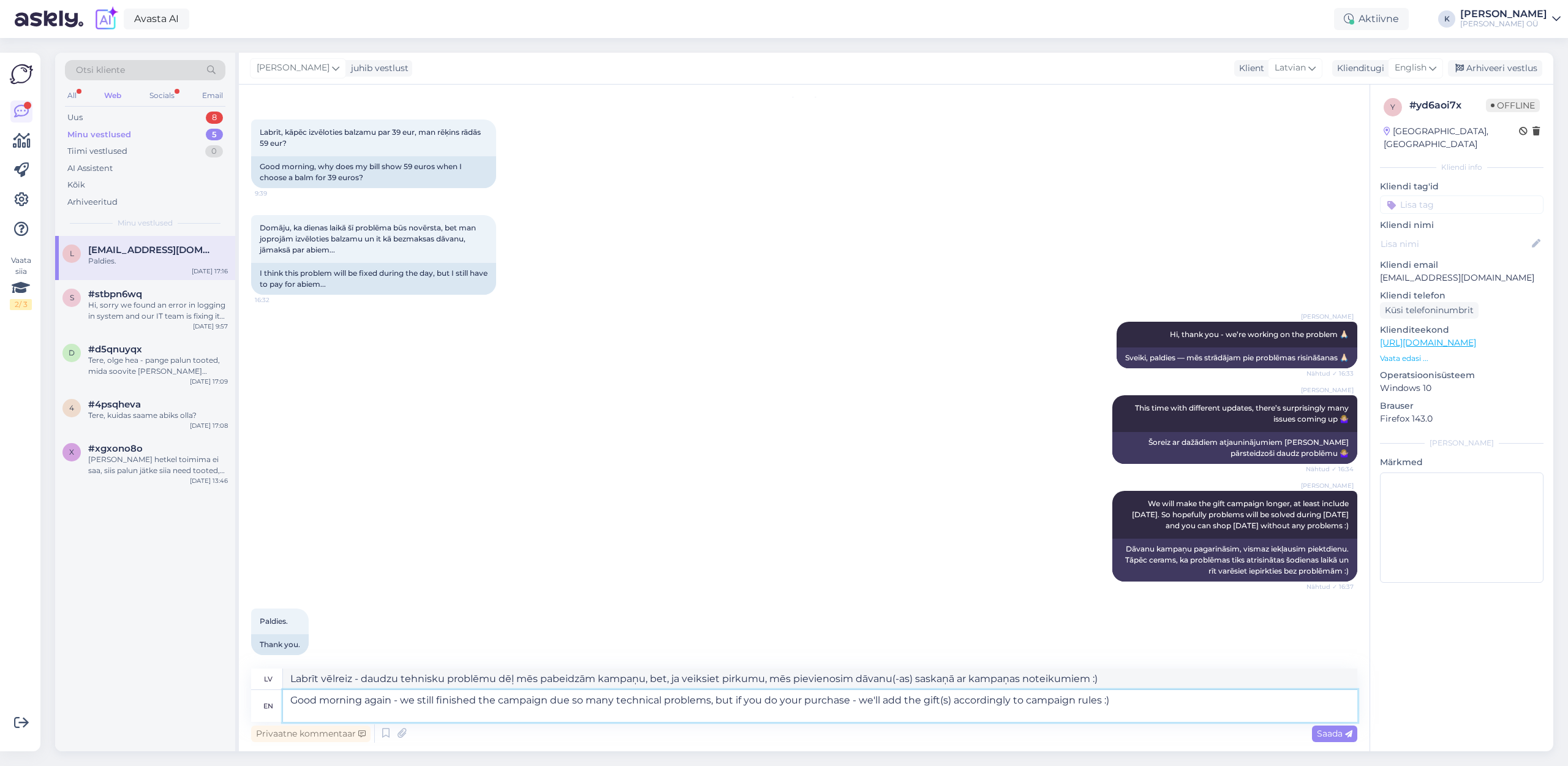
type textarea "Labrīt vēlreiz - daudzu tehnisku problēmu dēļ mēs tomēr pabeidzām kampaņu, bet,…"
click at [1123, 704] on textarea "Good morning again - we still finished the campaign due so many technical probl…" at bounding box center [819, 705] width 1074 height 32
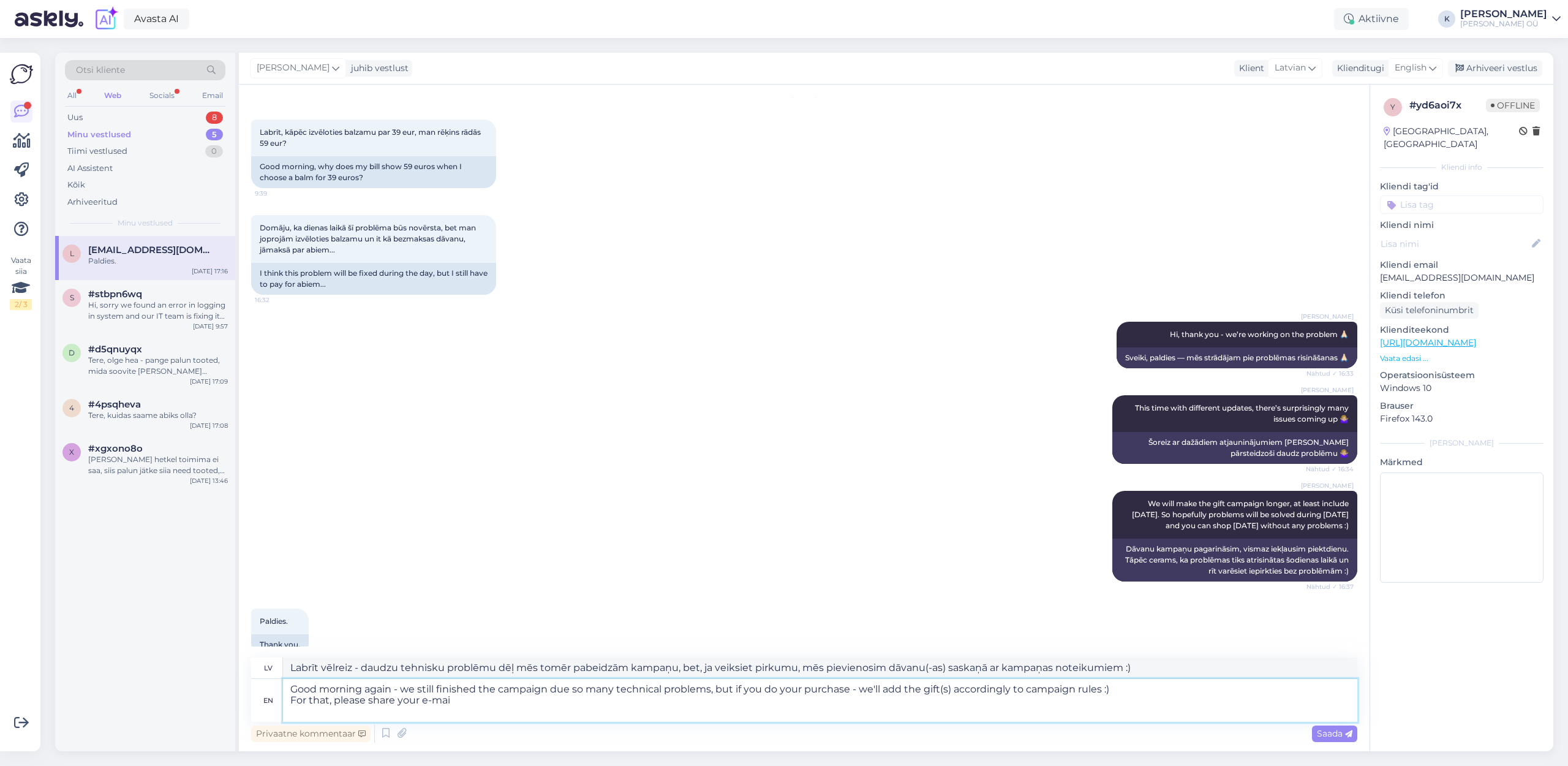
type textarea "Good morning again - we still finished the campaign due so many technical probl…"
type textarea "Labrīt vēlreiz — daudzu tehnisku problēmu dēļ mēs pabeidzām kampaņu, bet, ja ve…"
type textarea "Good morning again - we still finished the campaign due so many technical probl…"
type textarea "Labrīt vēlreiz — daudzu tehnisku problēmu dēļ mēs joprojām pabeidzām kampaņu, b…"
type textarea "Good morning again - we still finished the campaign due so many technical probl…"
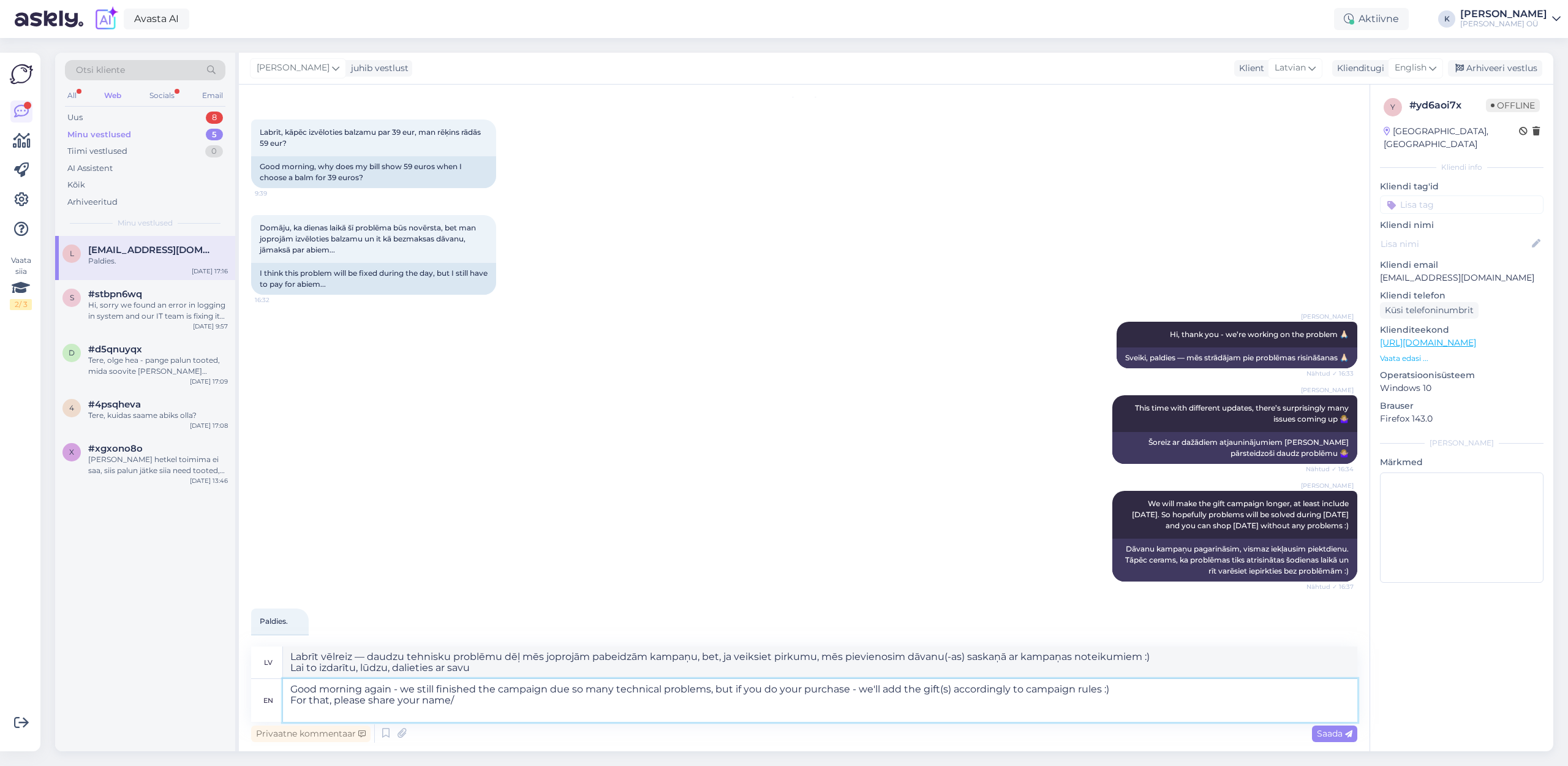
type textarea "Labrīt vēlreiz! Daudzu tehnisku problēmu dēļ mēs pabeidzām kampaņu, bet, ja vei…"
type textarea "Good morning again - we still finished the campaign due so many technical probl…"
type textarea "Labrīt vēlreiz! Daudzu tehnisku problēmu dēļ mēs pabeidzām kampaņu, bet, ja vei…"
type textarea "Good morning again - we still finished the campaign due so many technical probl…"
type textarea "Labrīt vēlreiz! Daudzu tehnisku problēmu dēļ mēs pabeidzām kampaņu, bet, ja vei…"
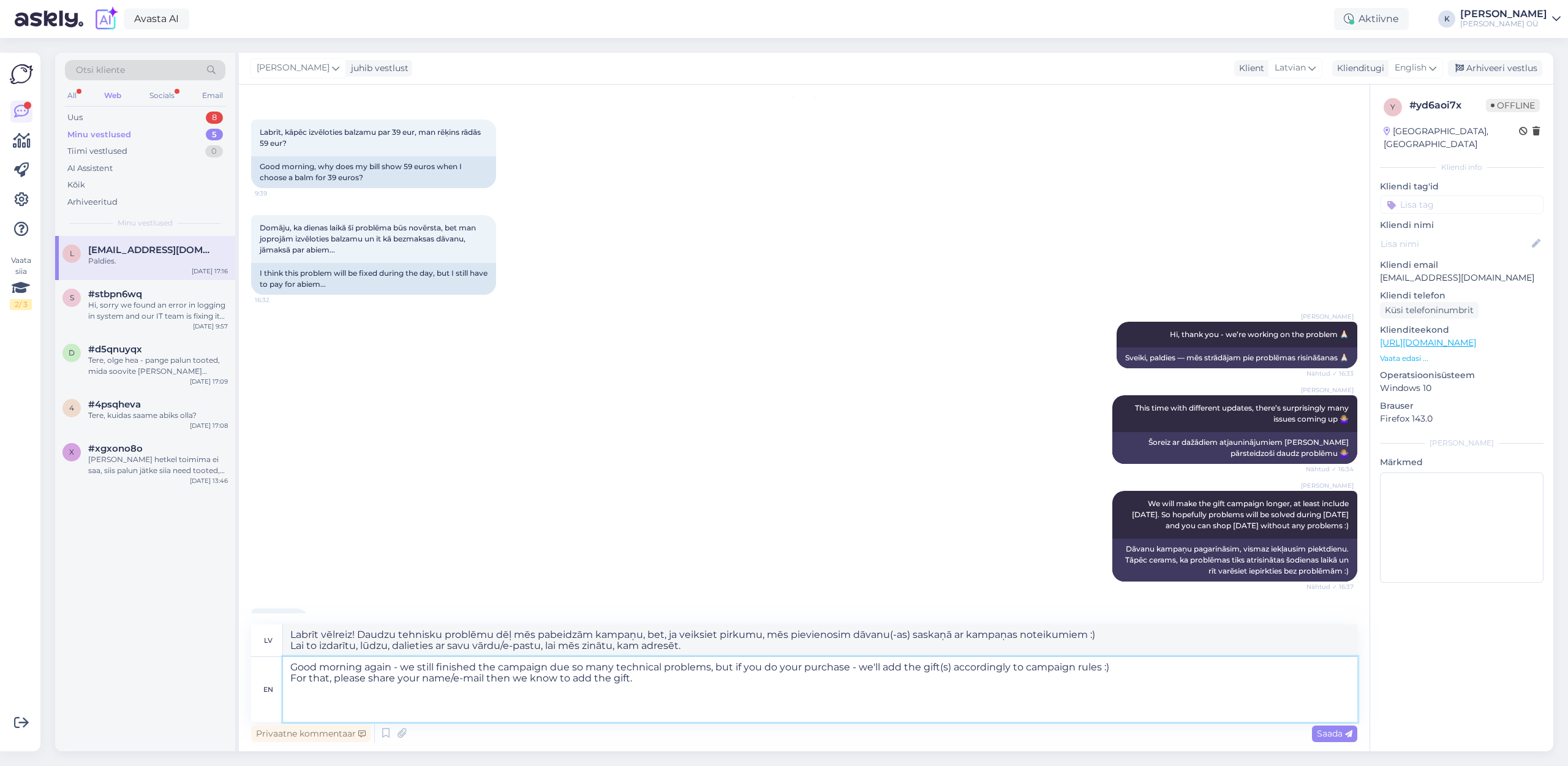
type textarea "Good morning again - we still finished the campaign due so many technical probl…"
type textarea "Labrīt vēlreiz — daudzu tehnisku problēmu dēļ mēs joprojām pabeidzām kampaņu, b…"
type textarea "Good morning again - we still finished the campaign due so many technical probl…"
type textarea "Labrīt vēlreiz — daudzu tehnisku problēmu dēļ mēs joprojām pabeidzām kampaņu, b…"
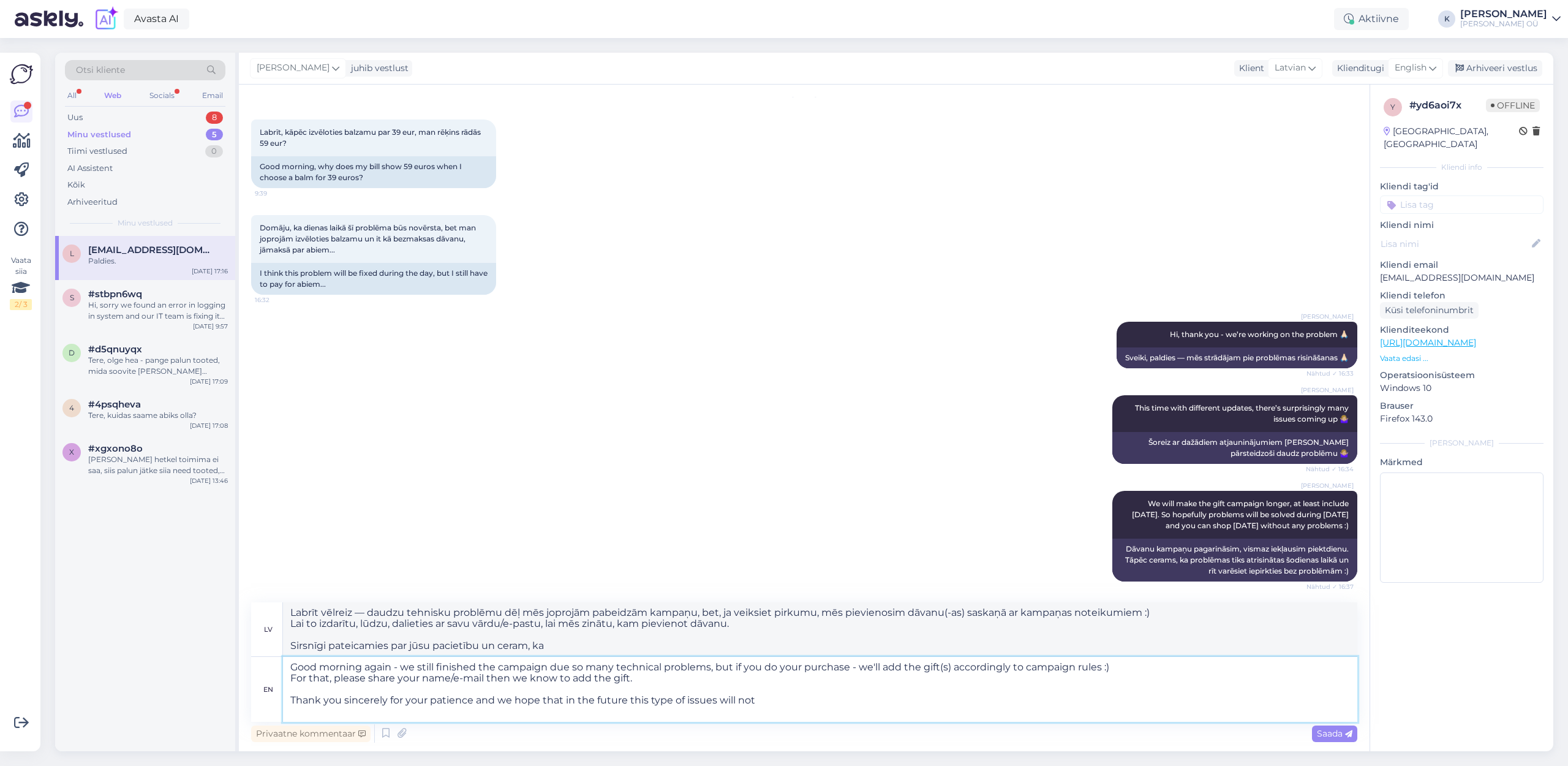
type textarea "Good morning again - we still finished the campaign due so many technical probl…"
type textarea "Labrīt vēlreiz! Daudzu tehnisku problēmu dēļ mēs pabeidzām kampaņu, bet, ja vei…"
type textarea "Good morning again - we still finished the campaign due so many technical probl…"
type textarea "Labrīt vēlreiz — daudzu tehnisku problēmu dēļ mēs joprojām pabeidzām kampaņu, b…"
click at [686, 700] on textarea "Good morning again - we still finished the campaign due so many technical probl…" at bounding box center [819, 689] width 1074 height 65
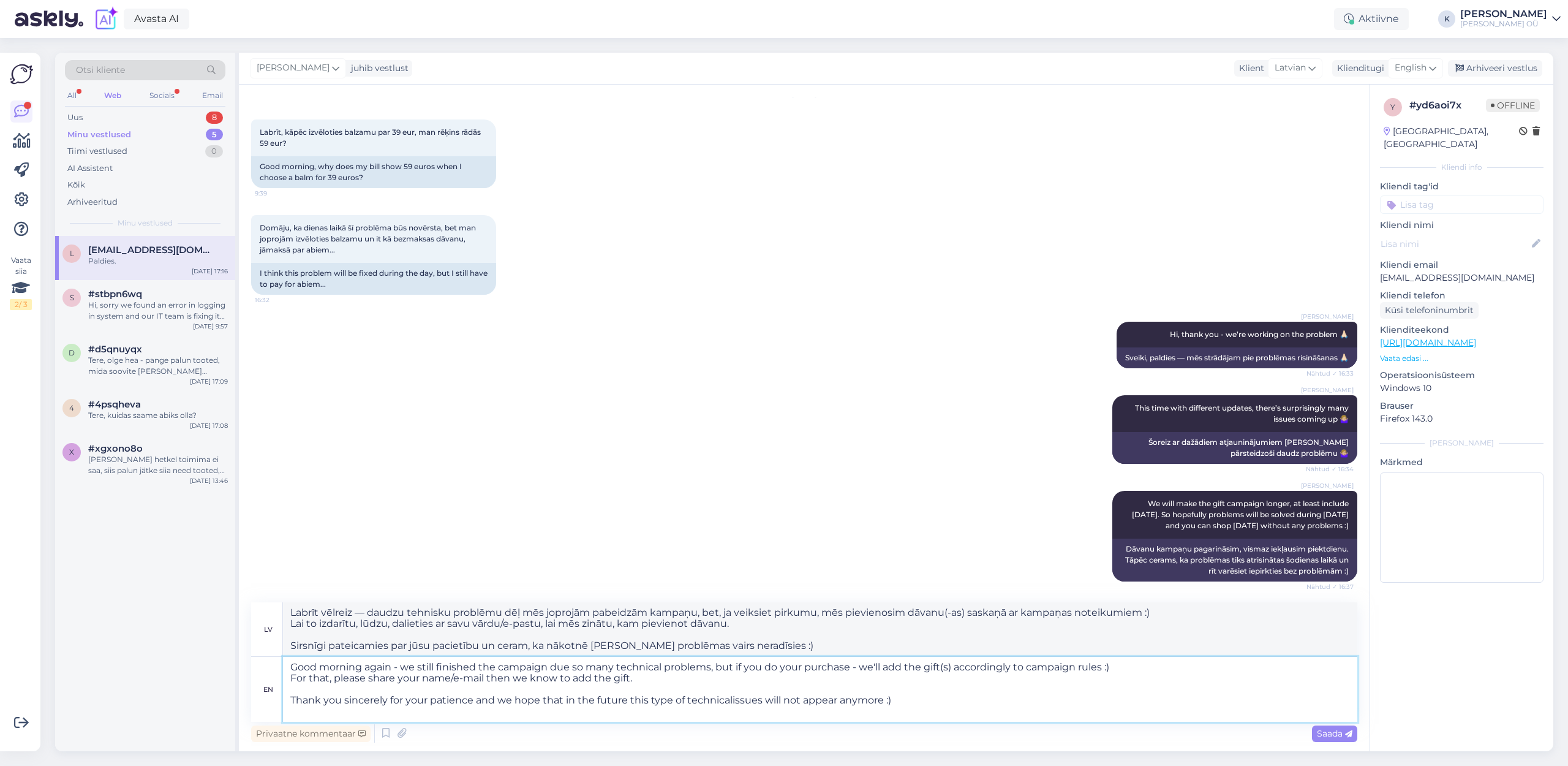
type textarea "Good morning again - we still finished the campaign due so many technical probl…"
type textarea "Labrīt vēlreiz — mēs joprojām pabeidzām kampaņu daudzu tehnisku problēmu dēļ, b…"
type textarea "Good morning again - we still finished the campaign due so many technical probl…"
click at [1334, 731] on span "Saada" at bounding box center [1335, 733] width 35 height 11
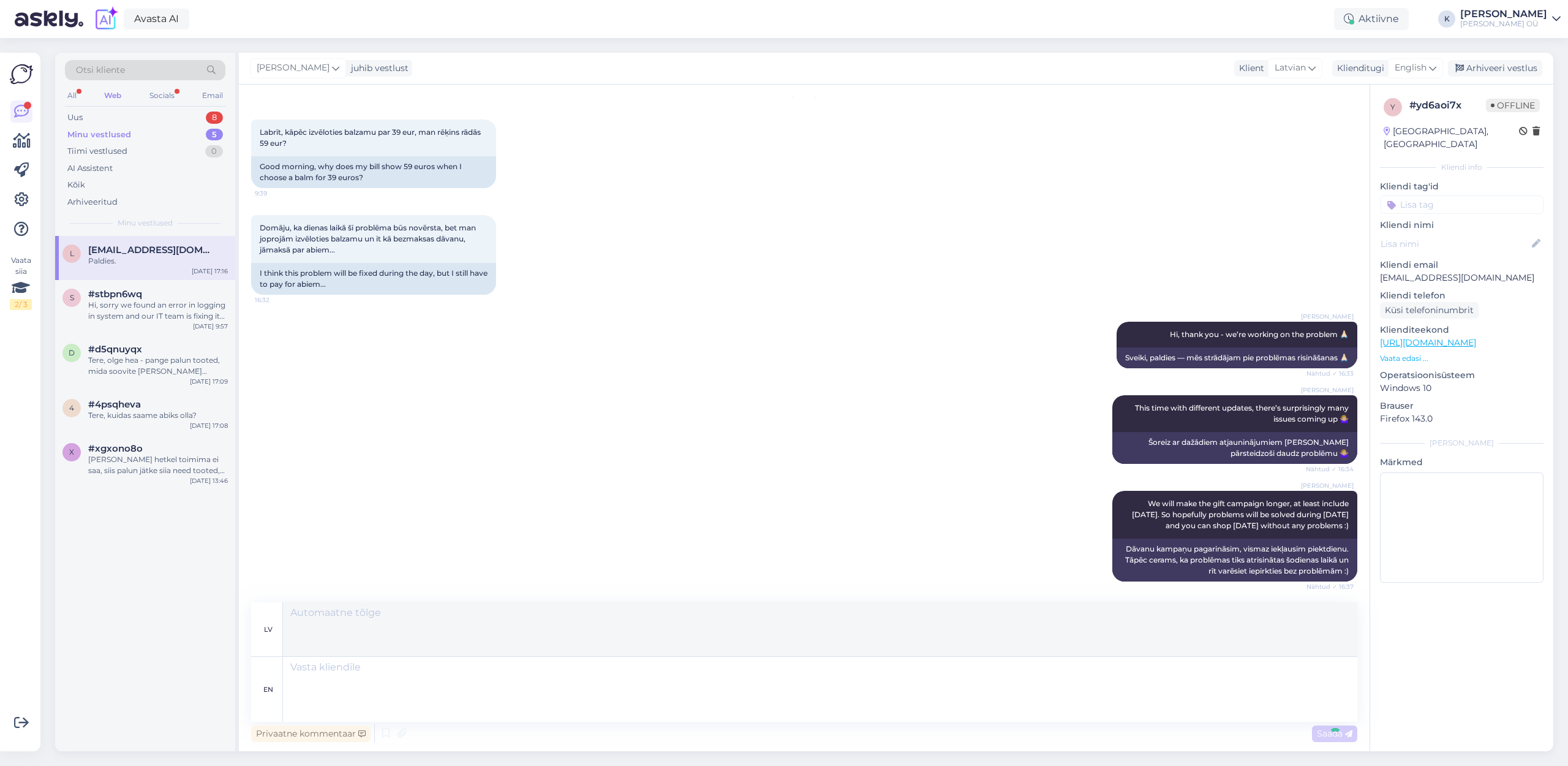
scroll to position [318, 0]
